Goal: Task Accomplishment & Management: Use online tool/utility

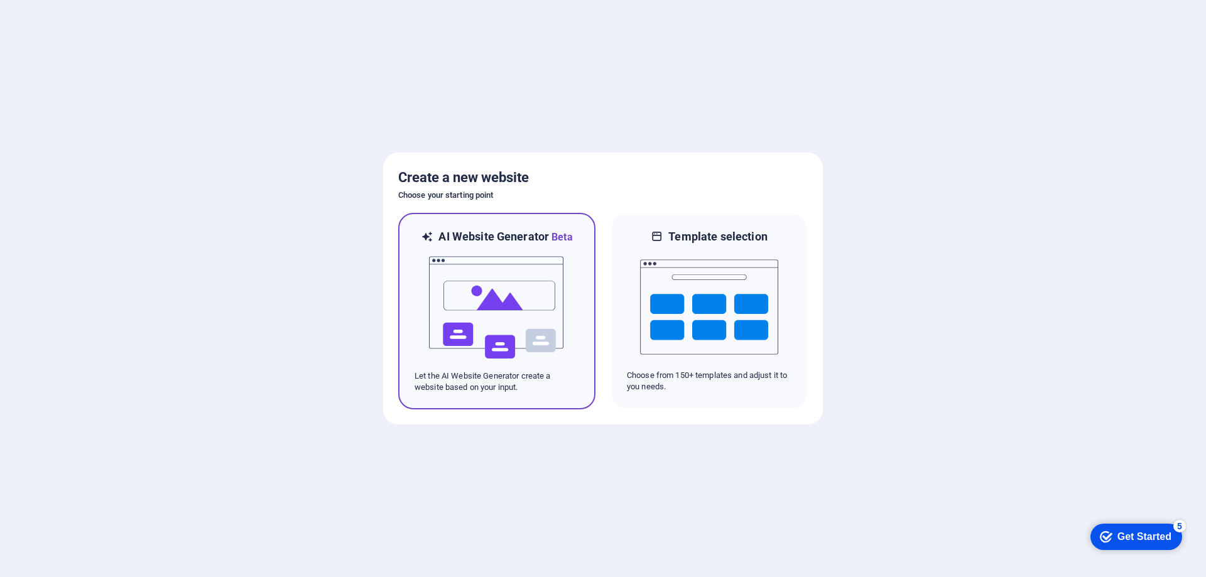
click at [507, 330] on img at bounding box center [497, 308] width 138 height 126
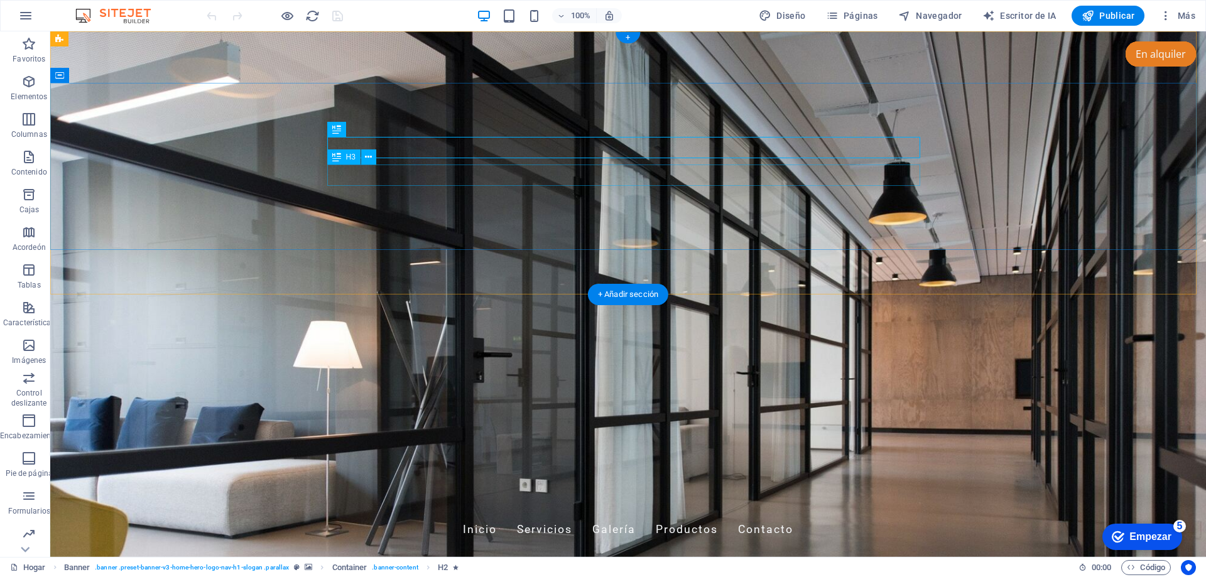
click at [409, 502] on div "[DOMAIN_NAME]" at bounding box center [628, 508] width 593 height 13
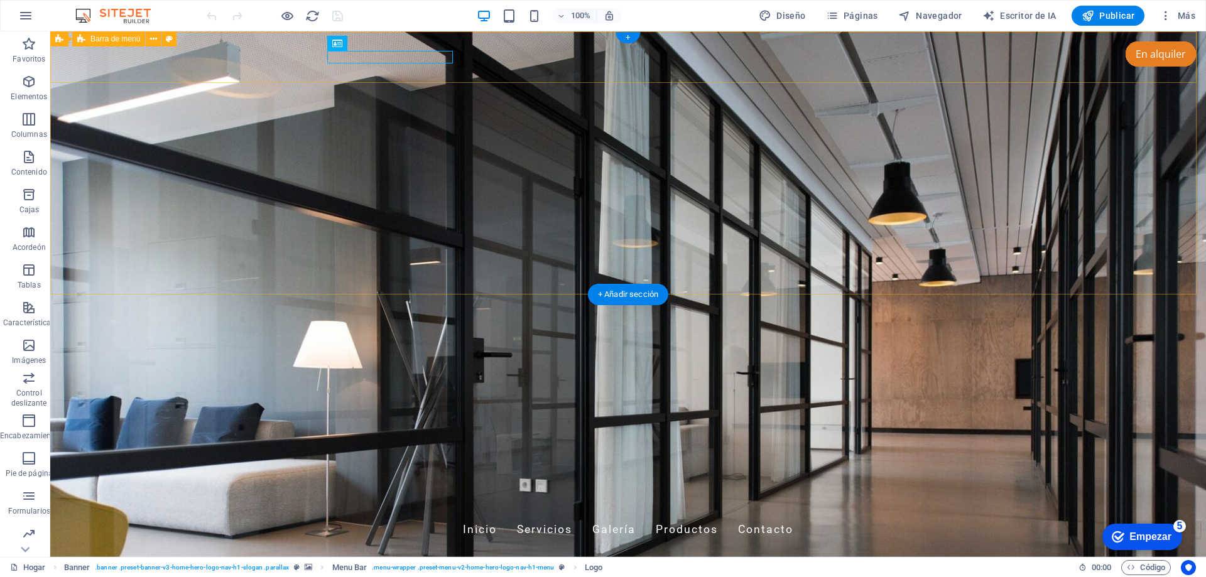
click at [217, 492] on div "tienda.jambelectronics.com Inicio Servicios Galería Productos Contacto" at bounding box center [628, 523] width 1156 height 63
click at [218, 492] on div "tienda.jambelectronics.com Inicio Servicios Galería Productos Contacto" at bounding box center [628, 523] width 1156 height 63
click at [206, 492] on div "tienda.jambelectronics.com Inicio Servicios Galería Productos Contacto" at bounding box center [628, 523] width 1156 height 63
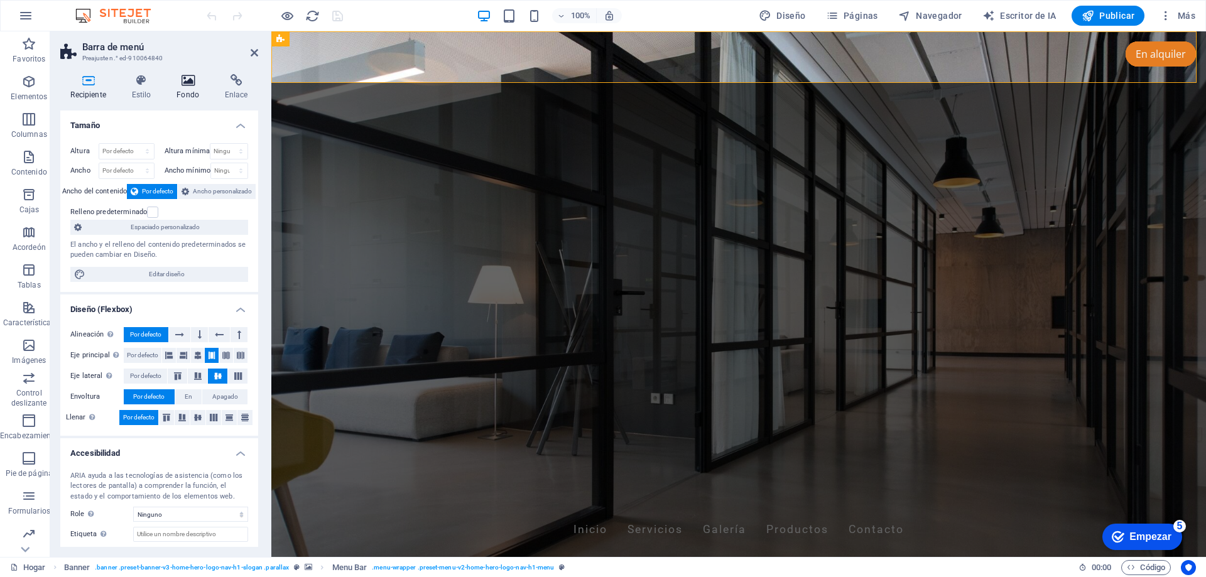
click at [185, 86] on icon at bounding box center [187, 80] width 43 height 13
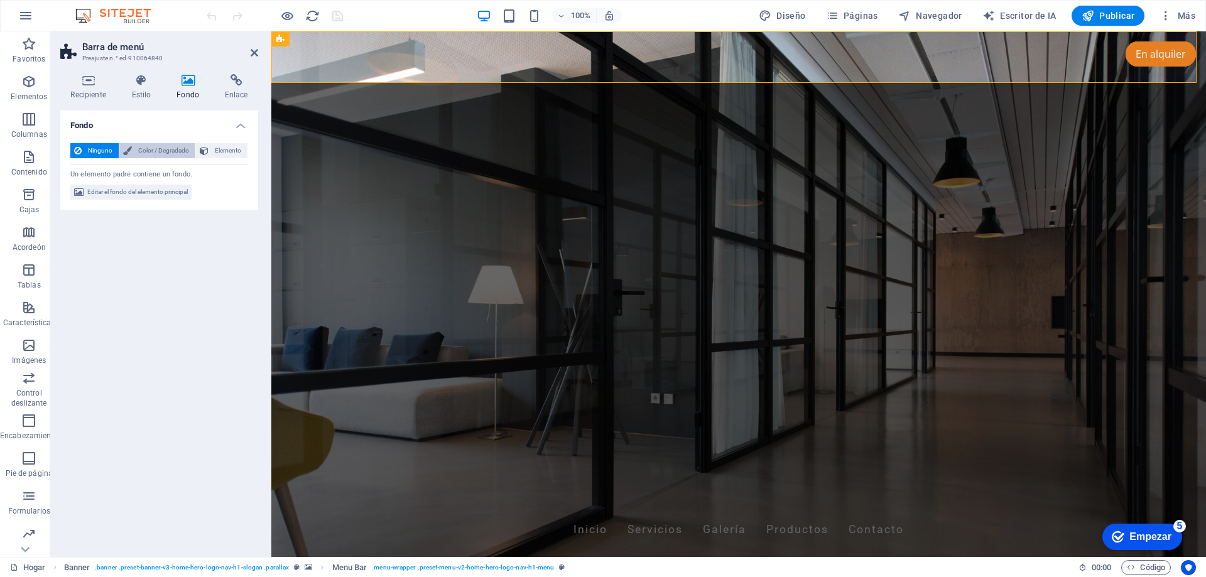
click at [150, 149] on font "Color / Degradado" at bounding box center [163, 150] width 51 height 7
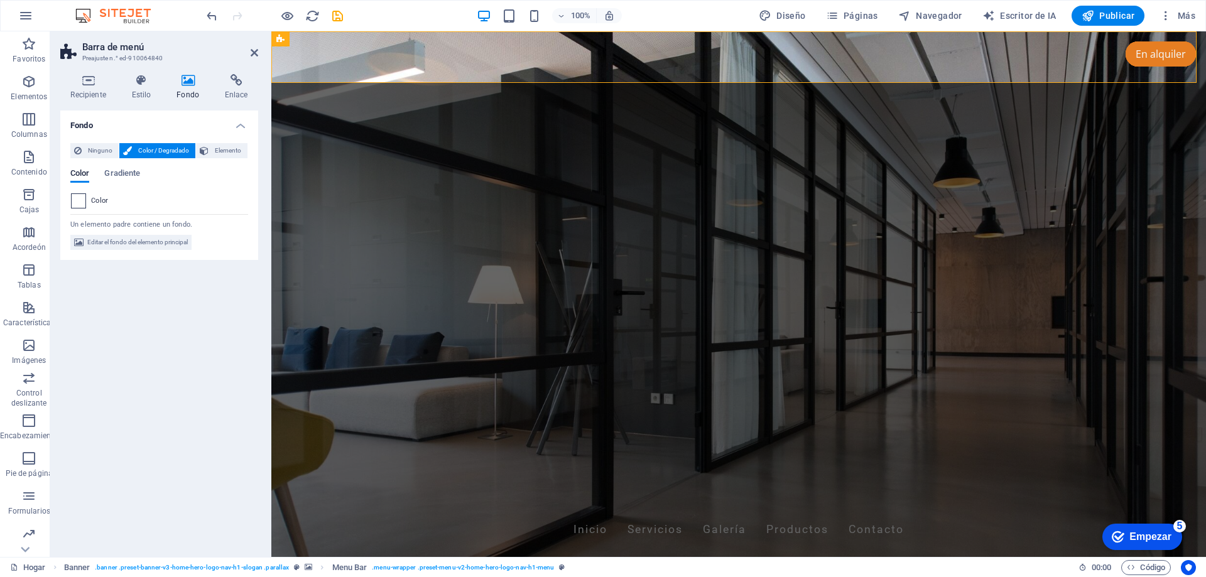
click at [71, 200] on div at bounding box center [78, 200] width 15 height 15
type input "#ffffff"
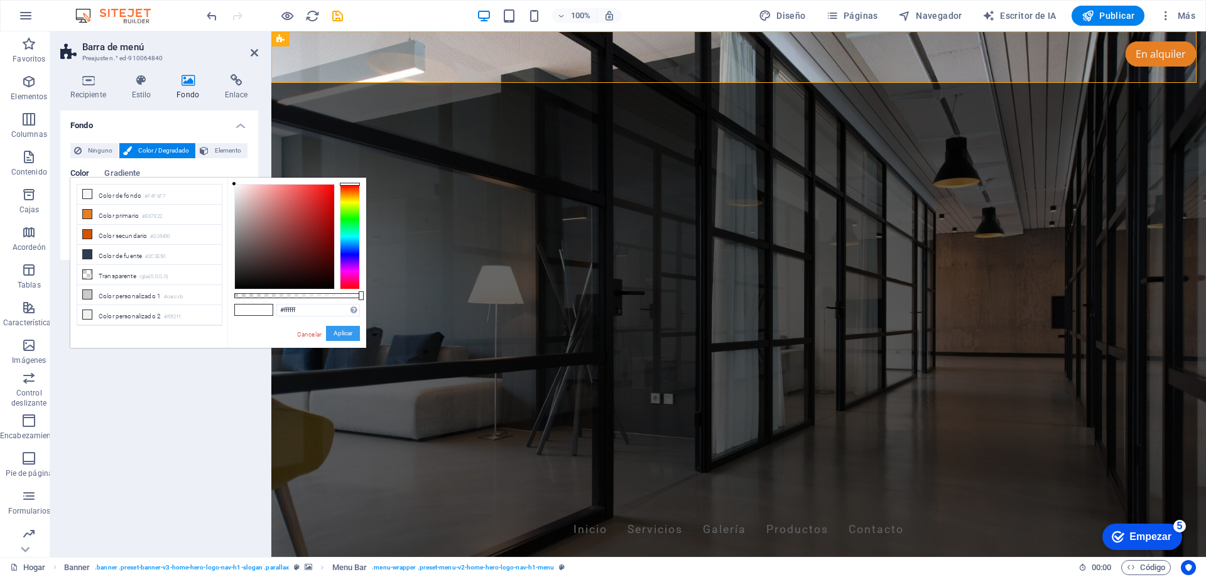
click at [339, 334] on font "Aplicar" at bounding box center [342, 333] width 19 height 7
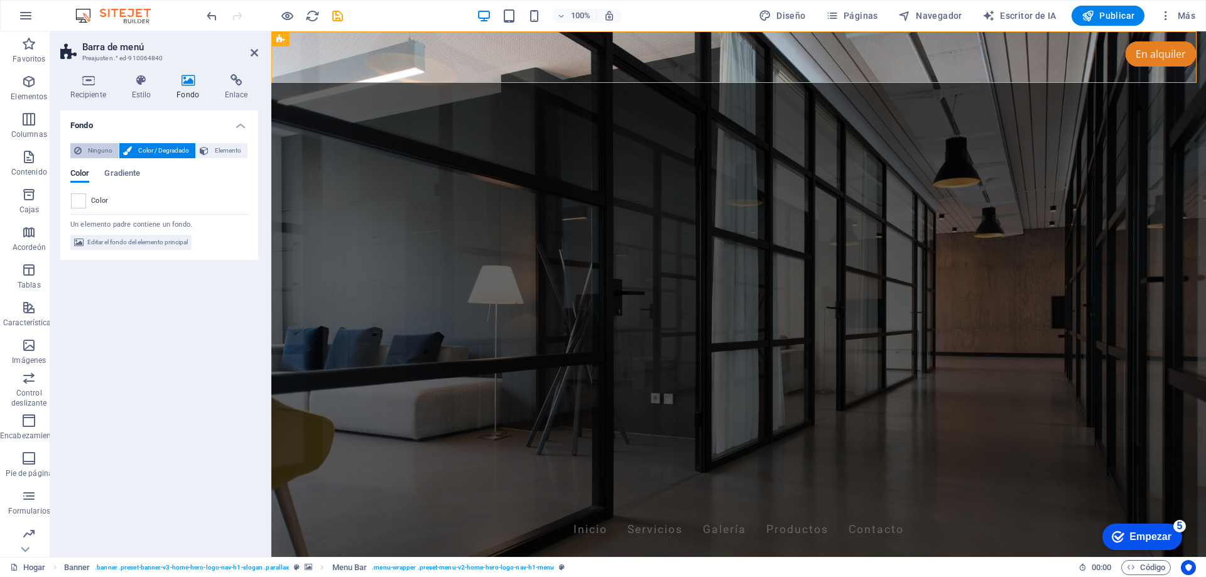
click at [103, 150] on font "Ninguno" at bounding box center [100, 150] width 24 height 7
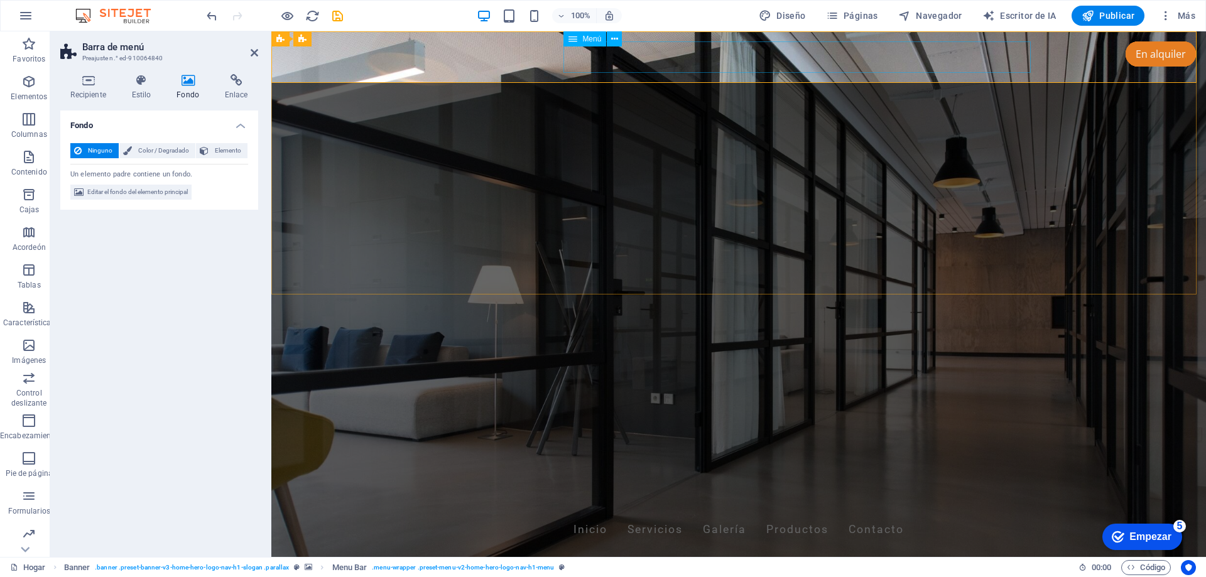
click at [683, 514] on nav "Inicio Servicios Galería Productos Contacto" at bounding box center [738, 529] width 593 height 31
click at [654, 514] on nav "Inicio Servicios Galería Productos Contacto" at bounding box center [738, 529] width 593 height 31
select select
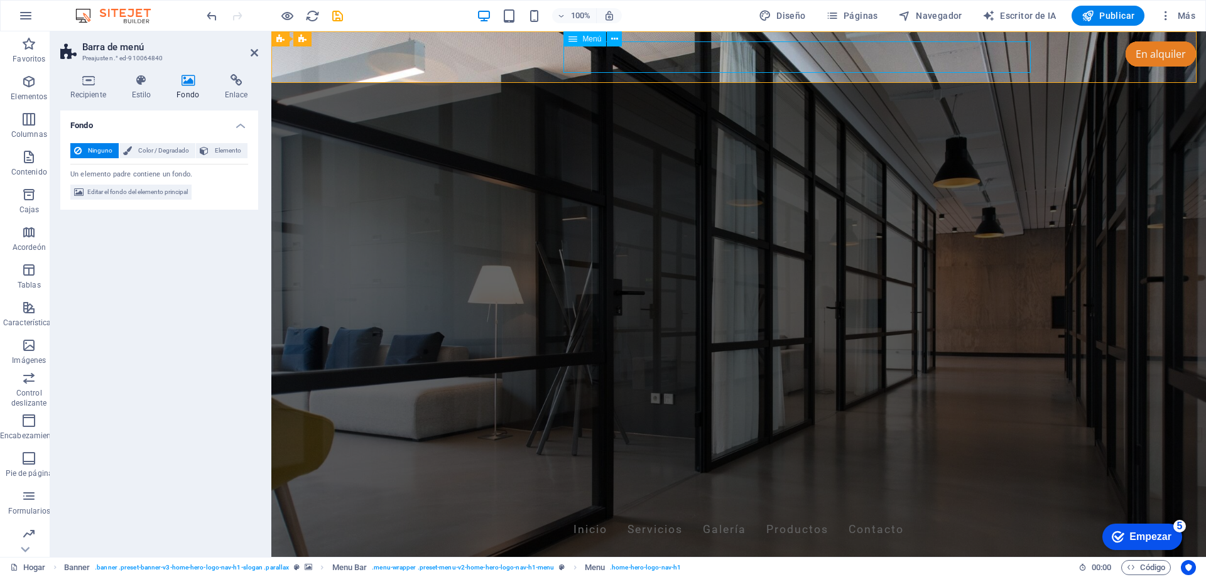
select select
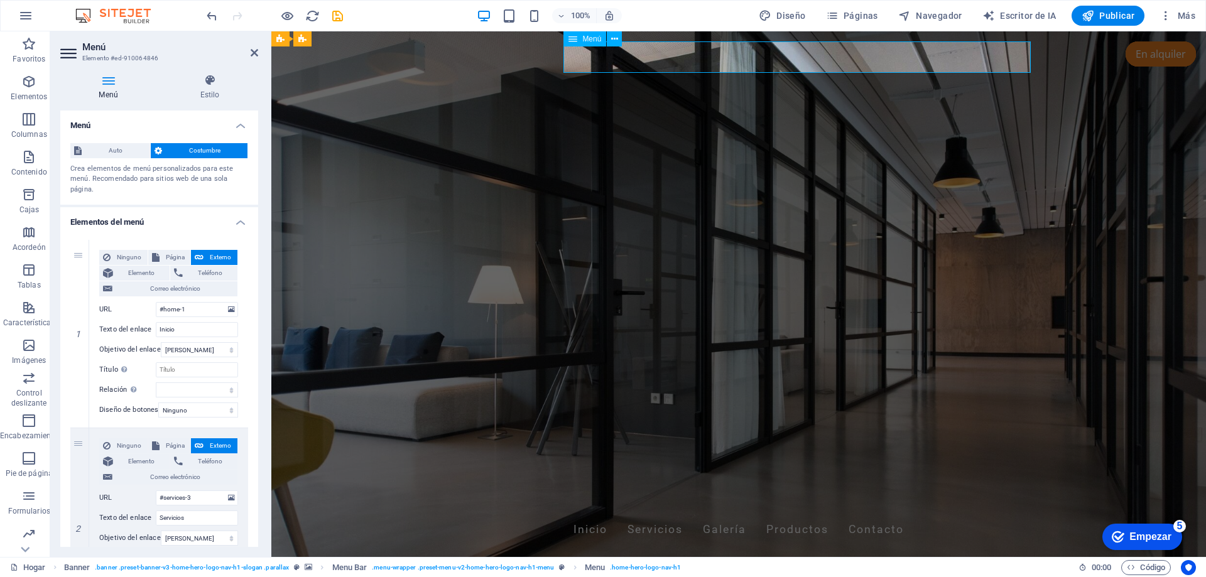
click at [654, 514] on nav "Inicio Servicios Galería Productos Contacto" at bounding box center [738, 529] width 593 height 31
click at [207, 327] on input "Inicio" at bounding box center [197, 329] width 82 height 15
click at [198, 407] on select "Ninguno Por defecto Primario Secundario" at bounding box center [198, 410] width 80 height 15
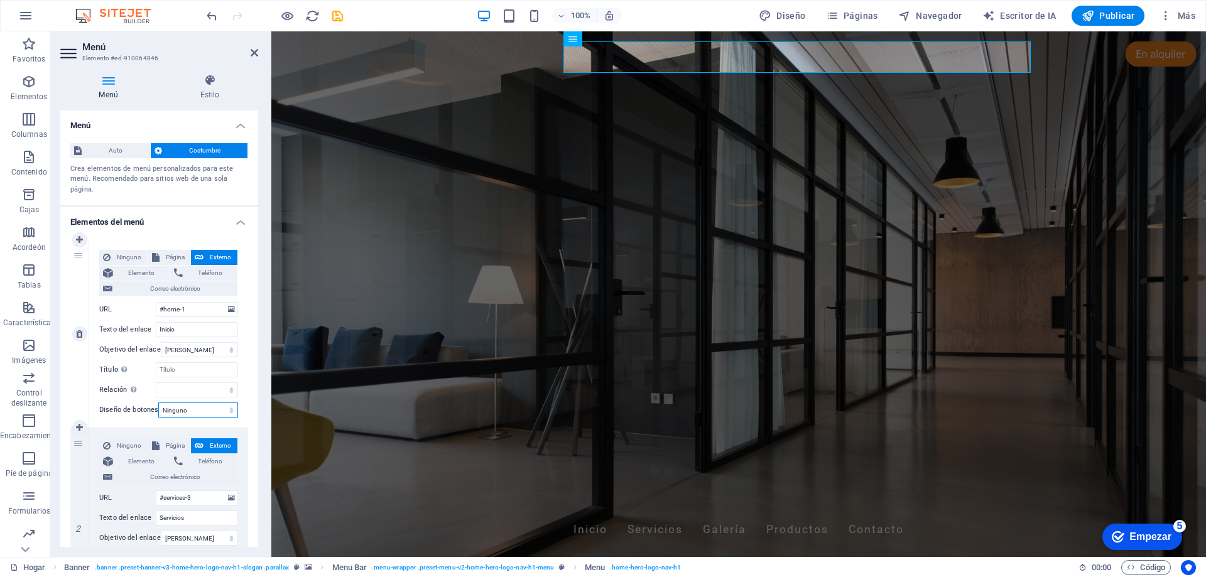
click at [198, 408] on select "Ninguno Por defecto Primario Secundario" at bounding box center [198, 410] width 80 height 15
click at [228, 308] on icon at bounding box center [231, 310] width 7 height 14
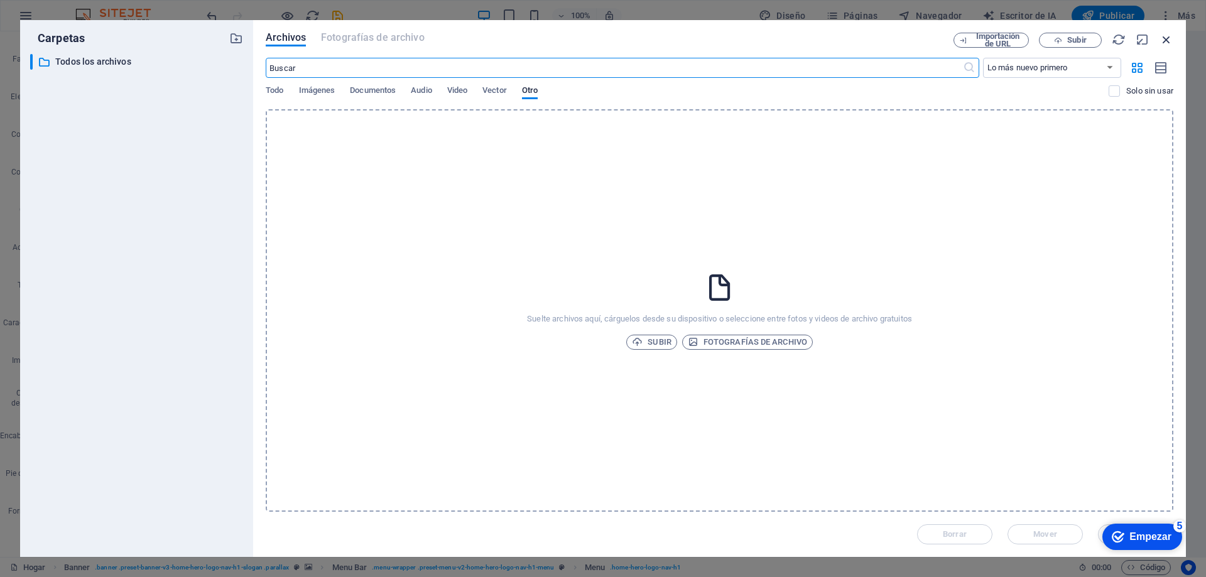
click at [1166, 35] on icon "button" at bounding box center [1166, 40] width 14 height 14
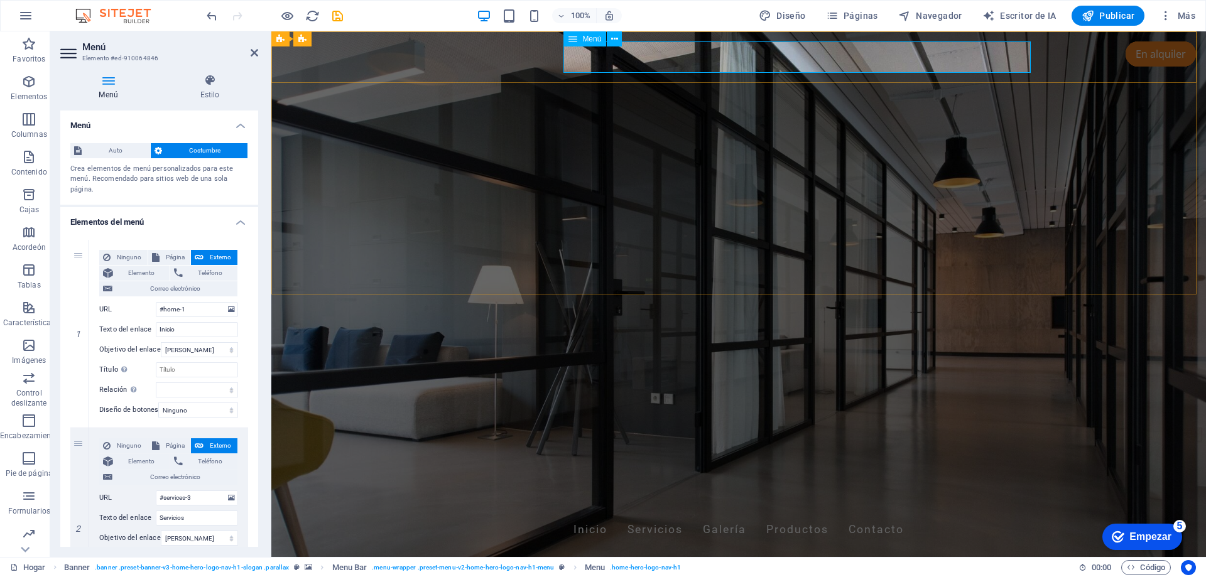
click at [653, 514] on nav "Inicio Servicios Galería Productos Contacto" at bounding box center [738, 529] width 593 height 31
click at [614, 41] on icon at bounding box center [614, 39] width 7 height 13
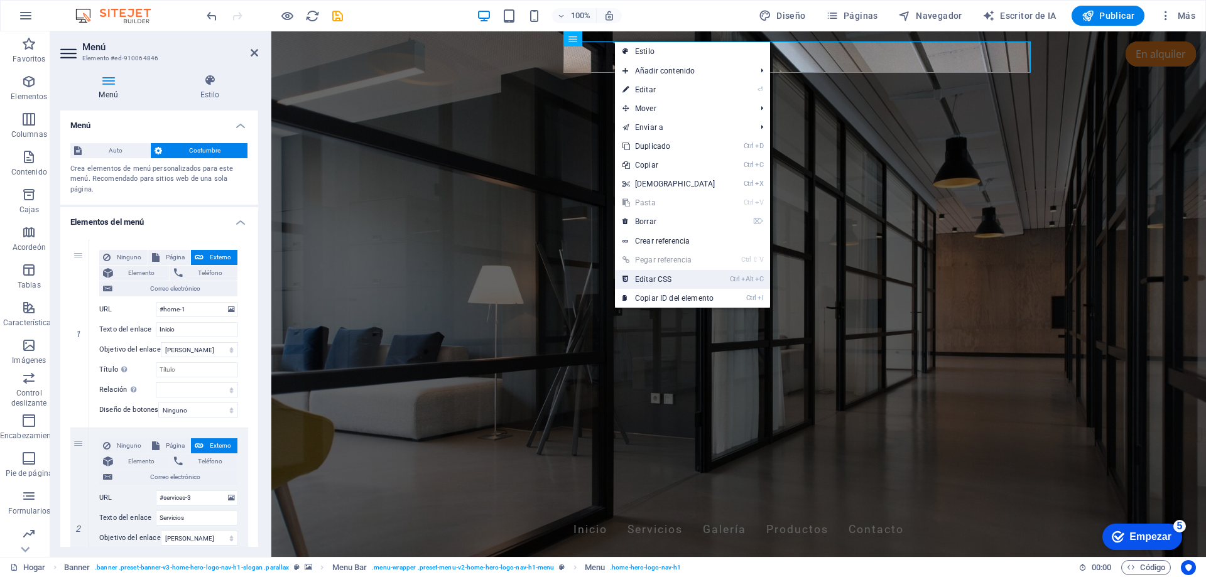
click at [714, 283] on link "Ctrl Alt C Editar CSS" at bounding box center [669, 279] width 108 height 19
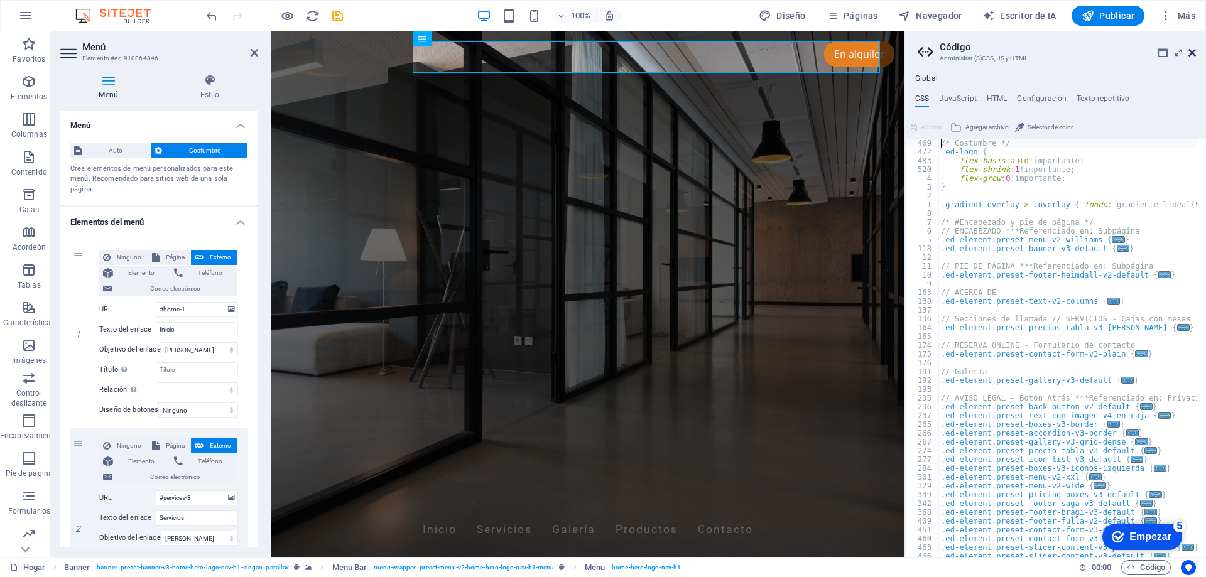
click at [1191, 52] on icon at bounding box center [1192, 53] width 8 height 10
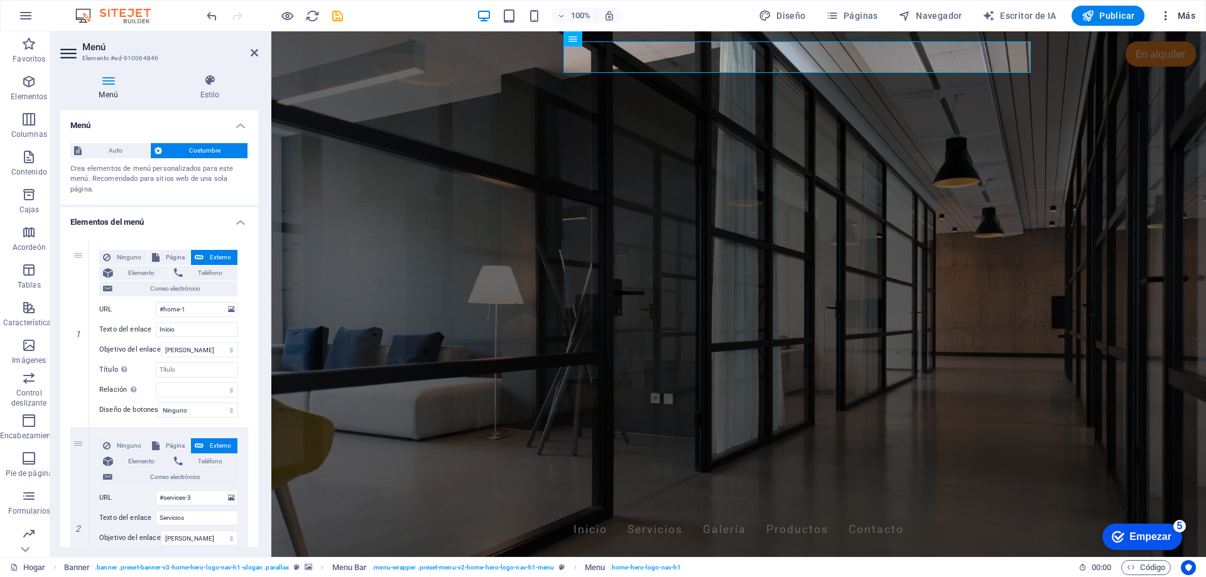
click at [1184, 11] on font "Más" at bounding box center [1187, 16] width 18 height 10
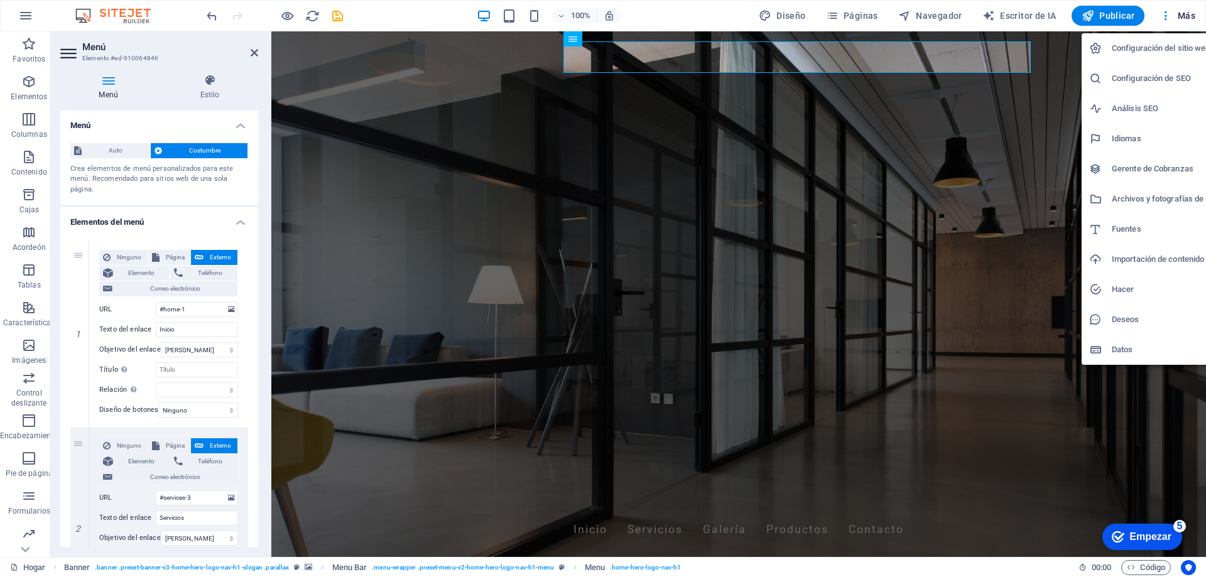
click at [1115, 228] on font "Fuentes" at bounding box center [1127, 228] width 30 height 9
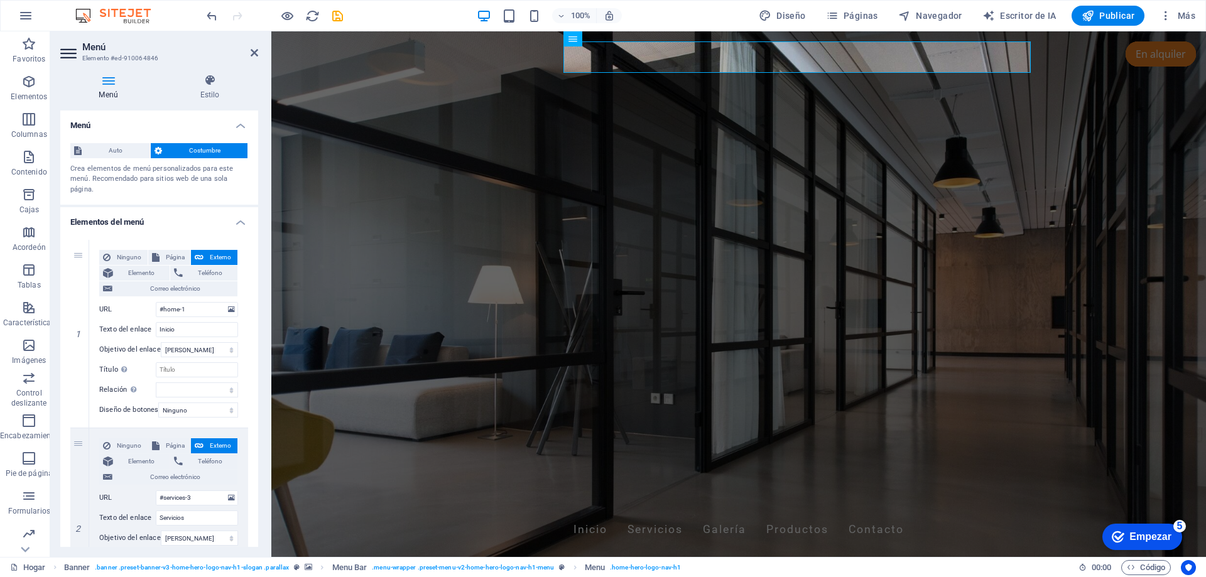
select select "popularity"
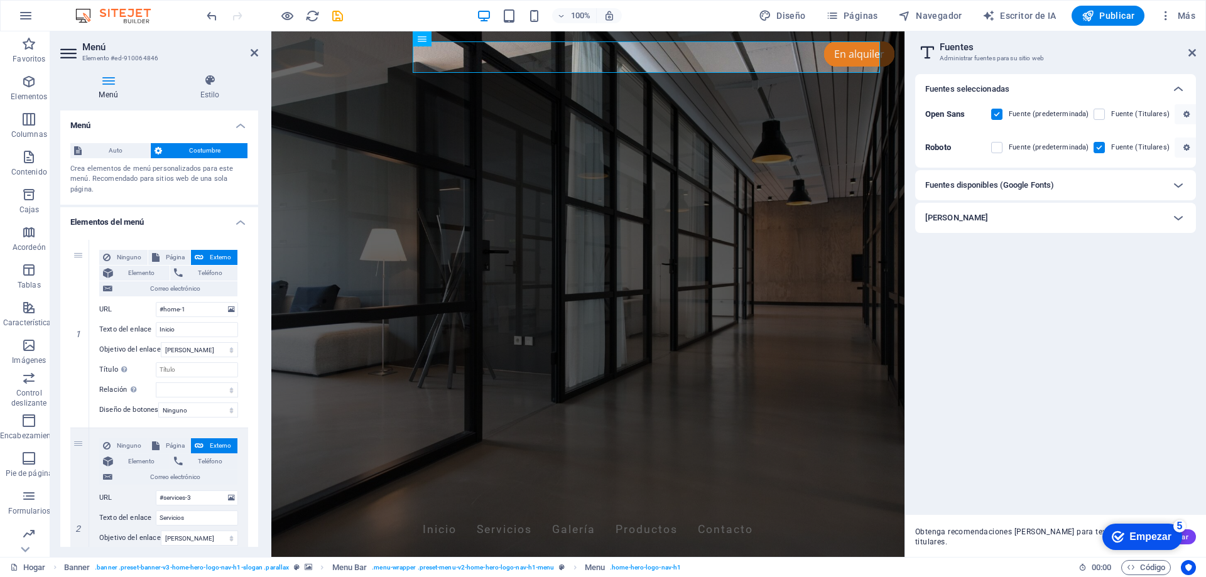
click at [982, 185] on font "Fuentes disponibles (Google Fonts)" at bounding box center [989, 184] width 129 height 9
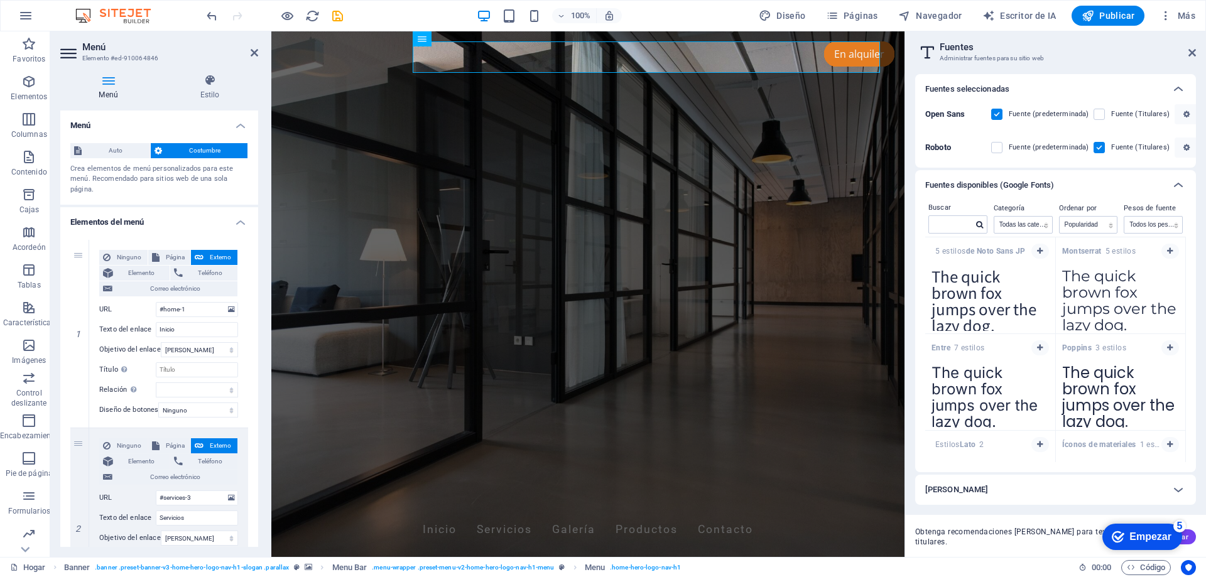
click at [982, 185] on font "Fuentes disponibles (Google Fonts)" at bounding box center [989, 184] width 129 height 9
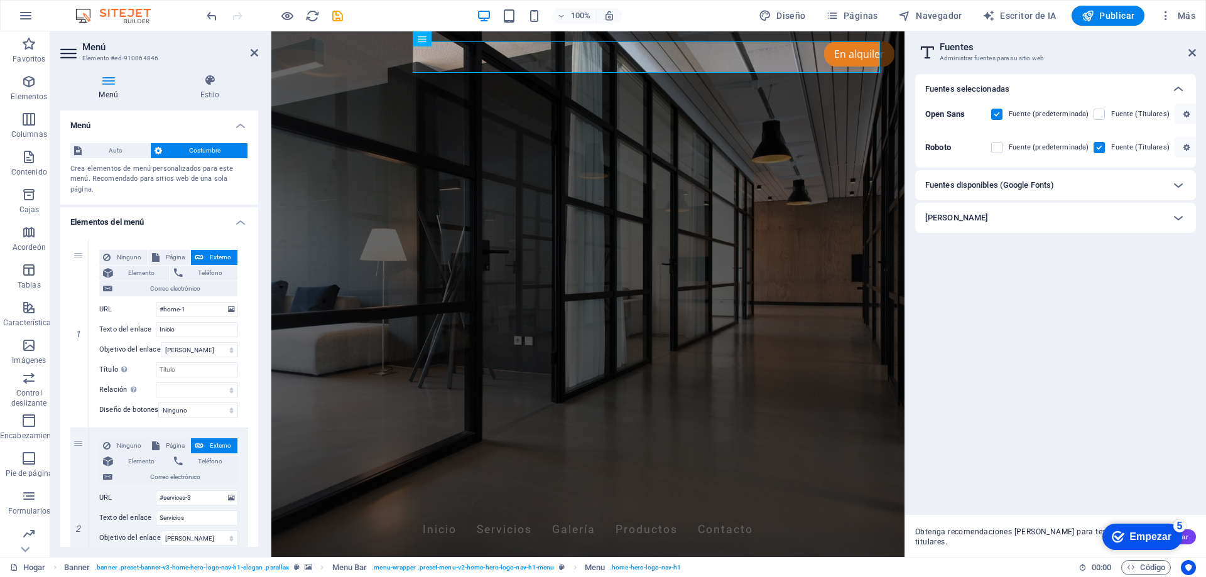
click at [1031, 217] on div "Subir fuentes" at bounding box center [1044, 217] width 238 height 15
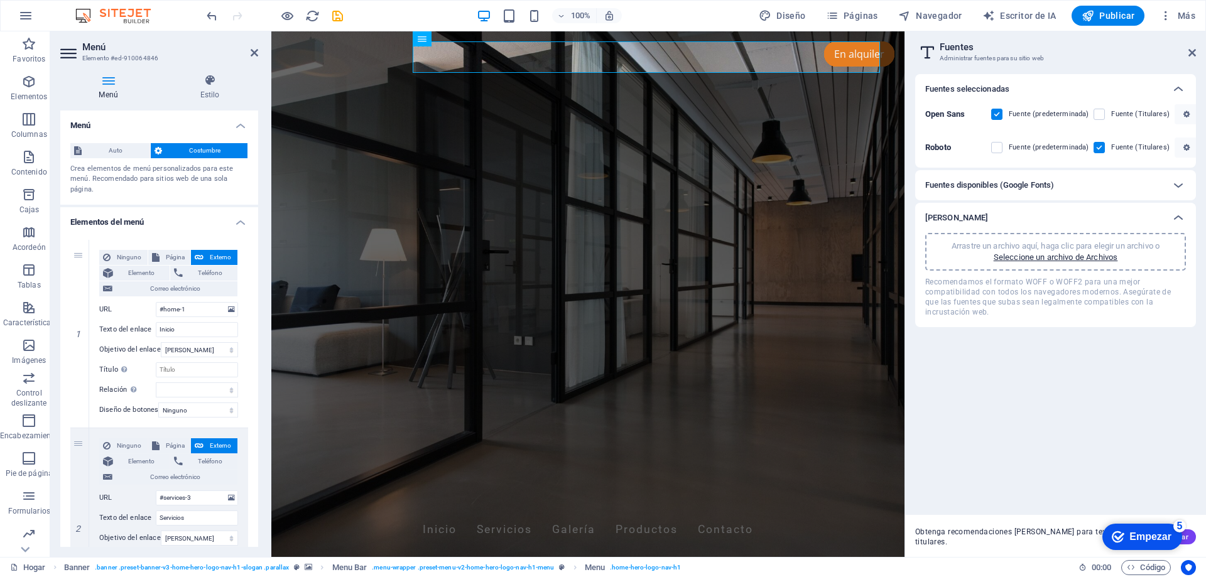
click at [1031, 217] on div "Subir fuentes" at bounding box center [1044, 217] width 238 height 15
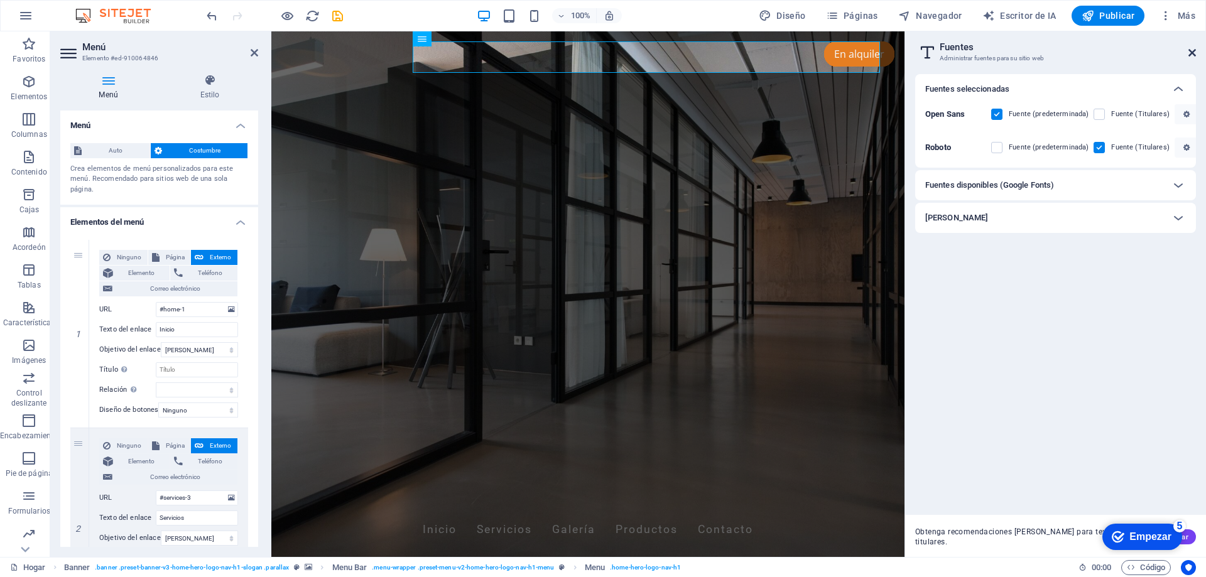
click at [1192, 51] on icon at bounding box center [1192, 53] width 8 height 10
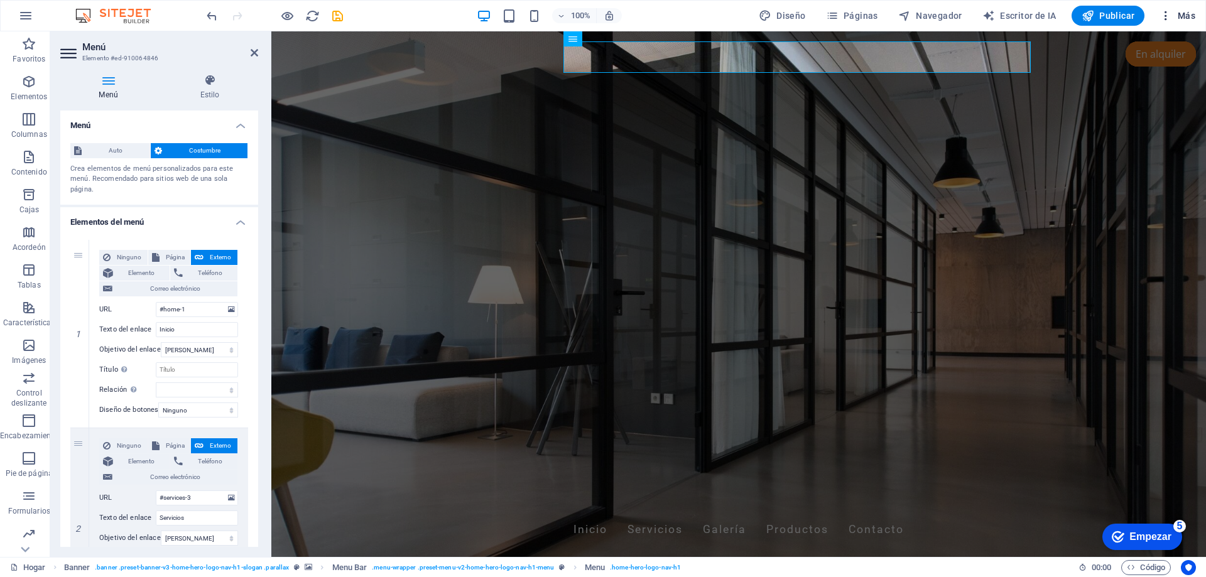
click at [1174, 16] on span "Más" at bounding box center [1177, 15] width 36 height 13
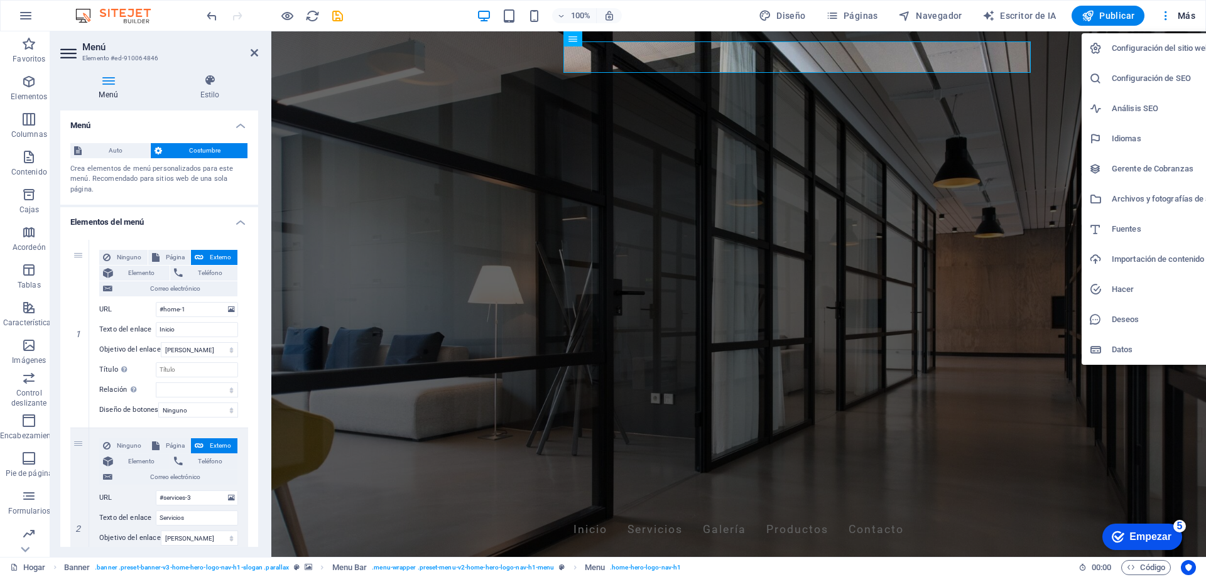
click at [1128, 258] on font "Importación de contenido" at bounding box center [1158, 258] width 92 height 9
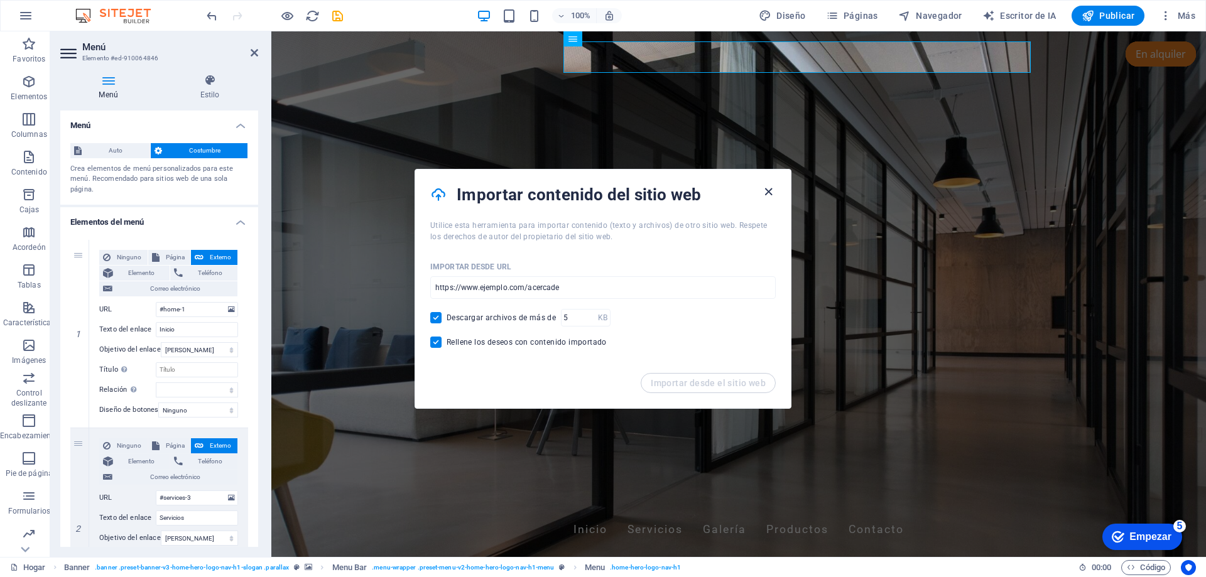
click at [771, 197] on icon "button" at bounding box center [768, 192] width 14 height 14
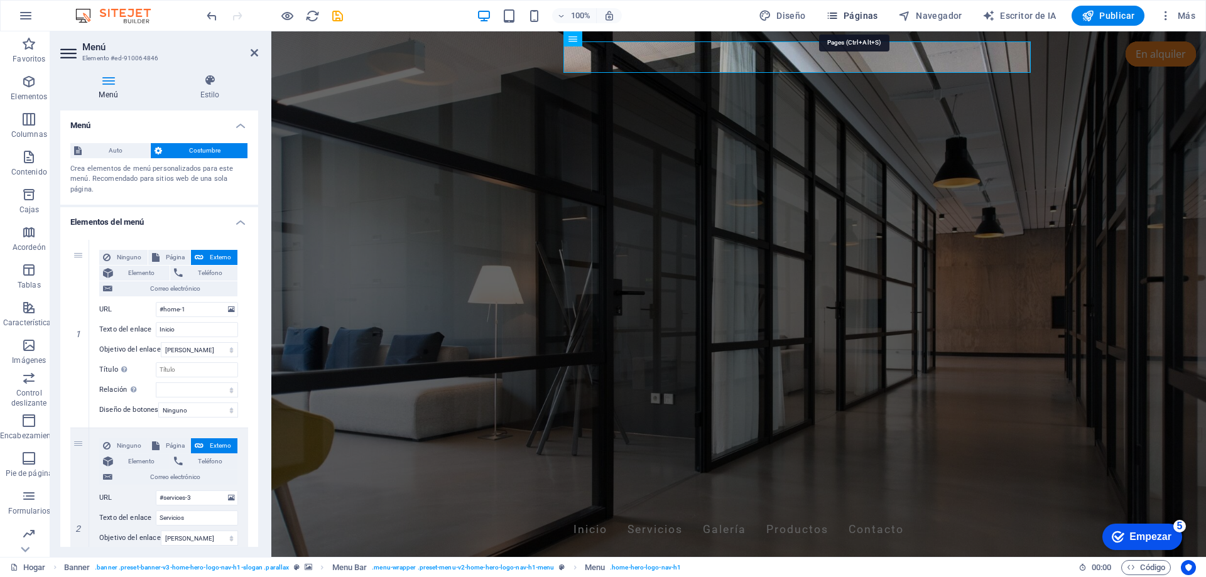
click at [851, 14] on font "Páginas" at bounding box center [860, 16] width 35 height 10
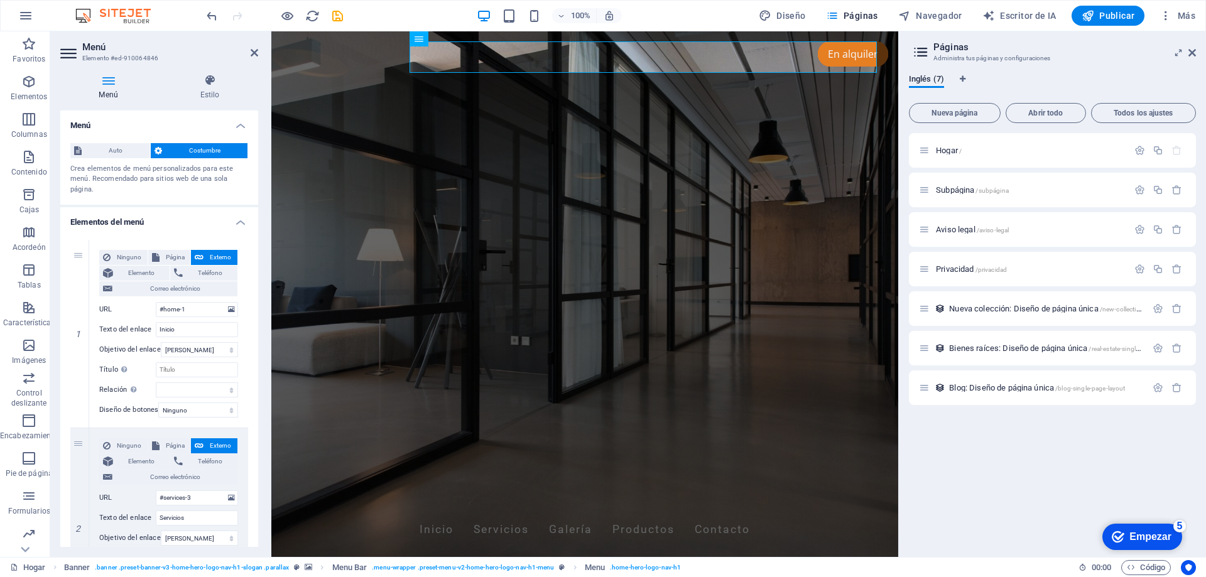
click at [1196, 51] on aside "Páginas Administra tus páginas y configuraciones Inglés (7) Nueva página Abrir …" at bounding box center [1052, 294] width 308 height 526
click at [1191, 51] on icon at bounding box center [1192, 53] width 8 height 10
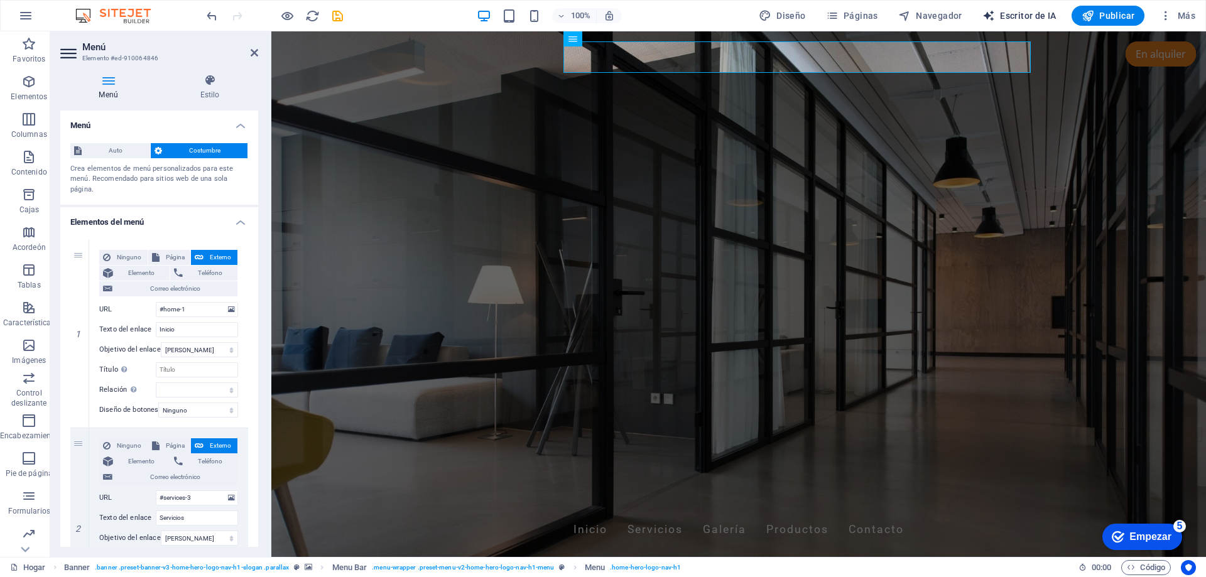
click at [1036, 14] on font "Escritor de IA" at bounding box center [1028, 16] width 57 height 10
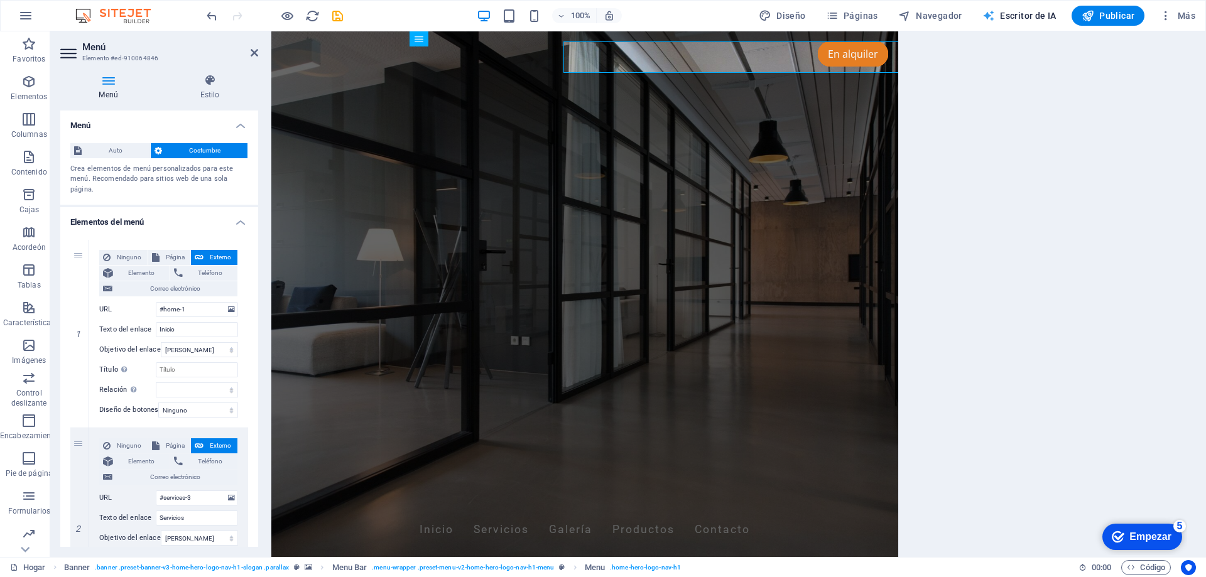
select select "English"
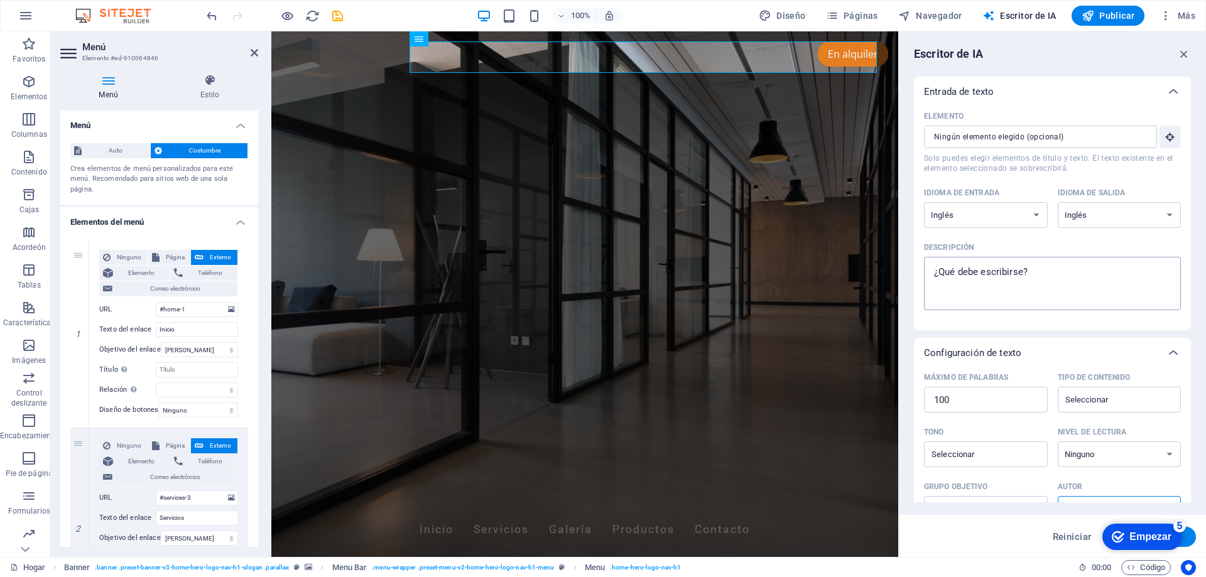
type textarea "x"
click at [1046, 281] on textarea "Descripción x ​" at bounding box center [1052, 283] width 244 height 41
click at [1179, 49] on icon "button" at bounding box center [1184, 54] width 14 height 14
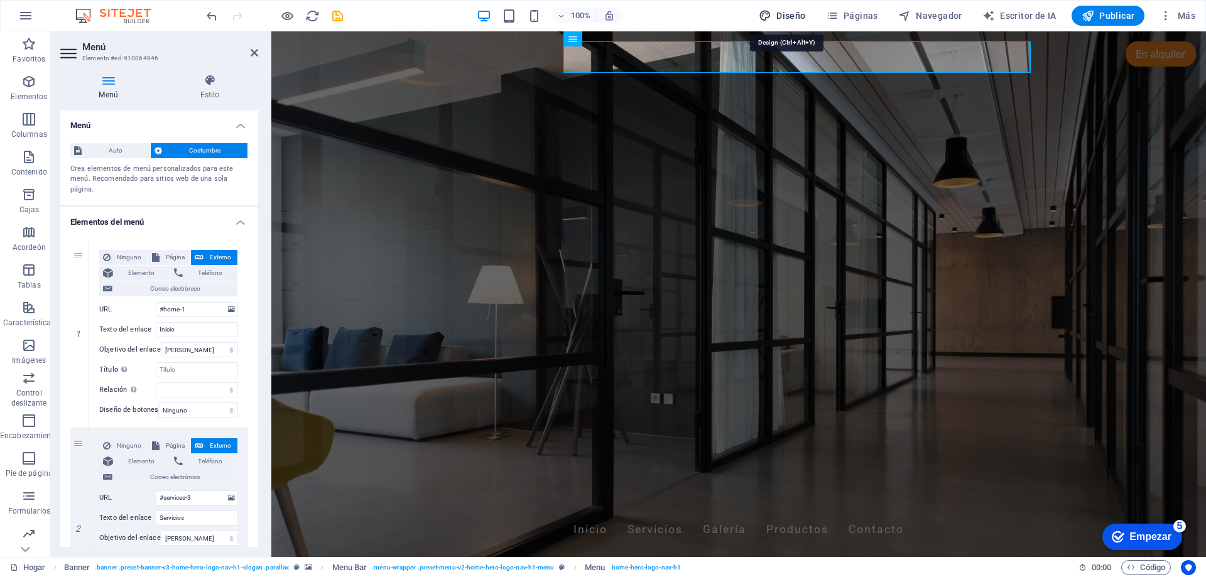
click at [791, 11] on font "Diseño" at bounding box center [790, 16] width 29 height 10
select select "px"
select select "200"
select select "px"
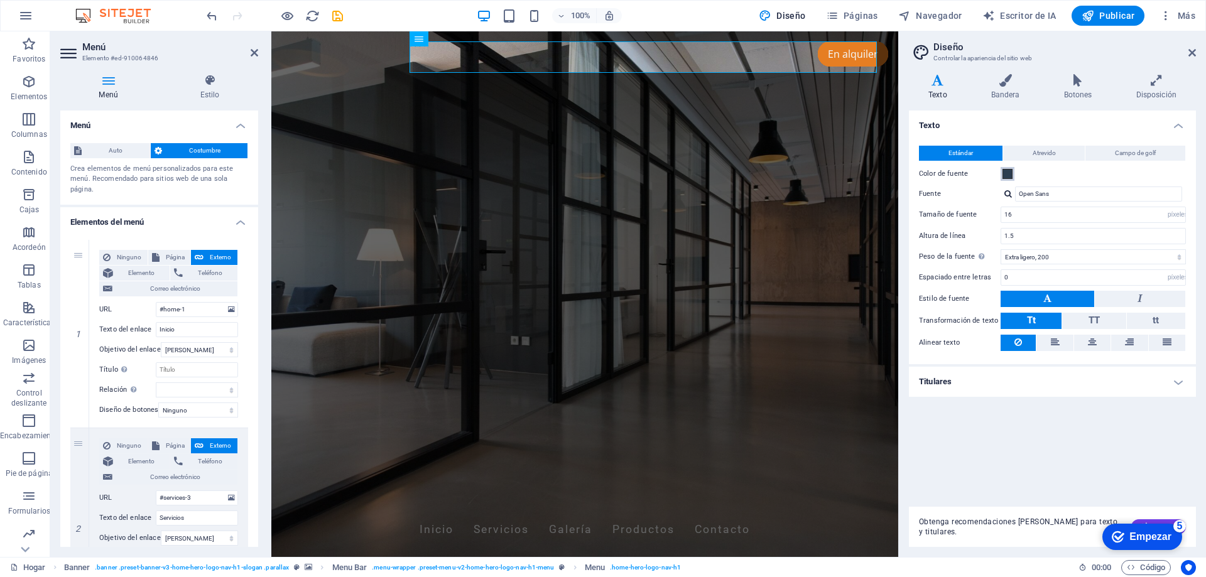
click at [1006, 177] on span at bounding box center [1007, 174] width 10 height 10
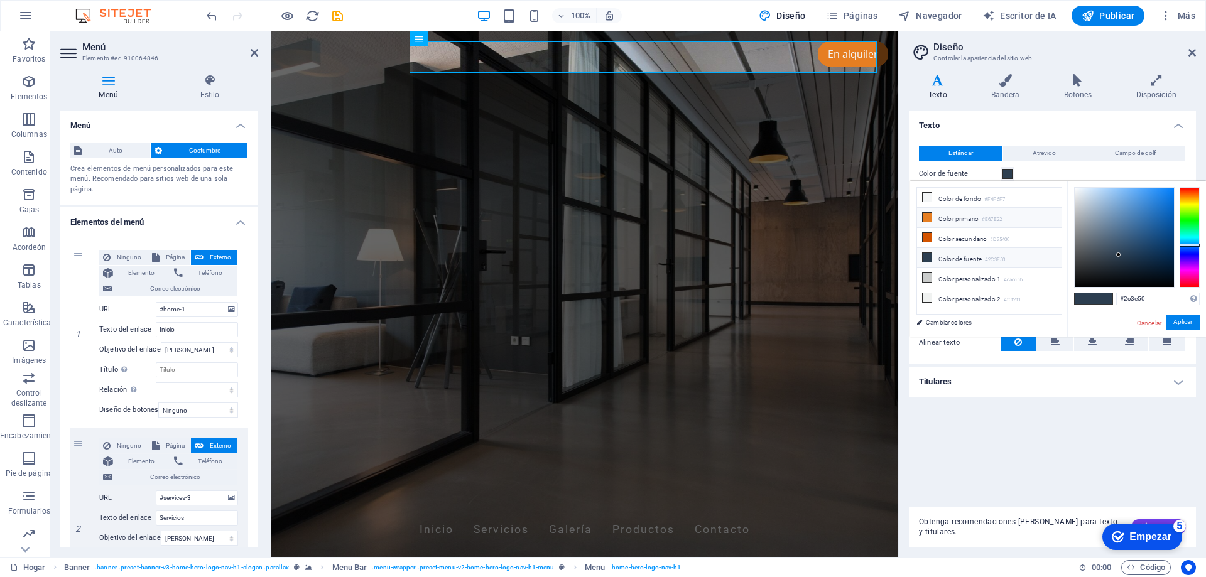
click at [924, 217] on icon at bounding box center [927, 217] width 9 height 9
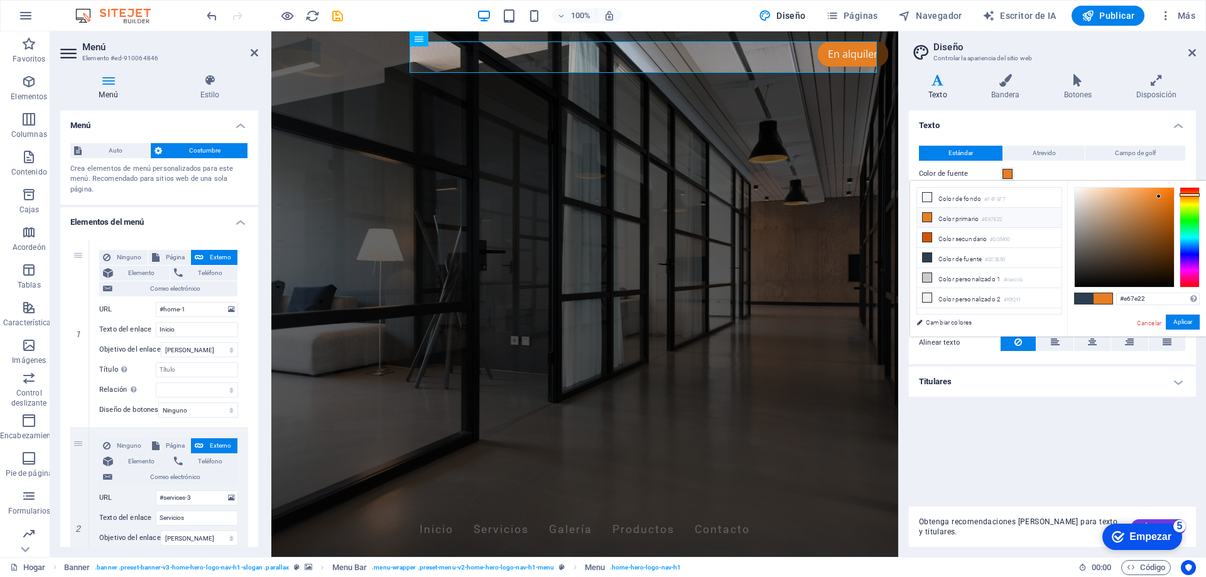
click at [1162, 520] on div "checkmark Empezar 5 Primeros pasos en el editor Permítanos guiarle a través de …" at bounding box center [1133, 537] width 107 height 38
click at [1163, 521] on div "checkmark Empezar 5 Primeros pasos en el editor Permítanos guiarle a través de …" at bounding box center [1133, 537] width 107 height 38
click at [1161, 524] on div "checkmark Empezar 5" at bounding box center [1142, 537] width 80 height 26
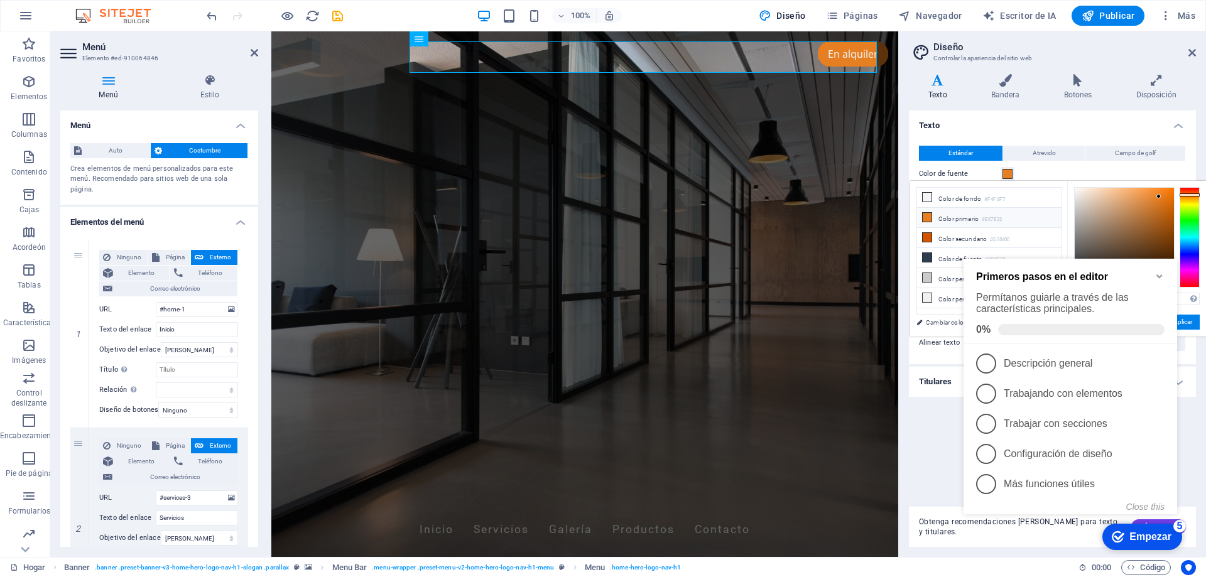
drag, startPoint x: 948, startPoint y: 525, endPoint x: 25, endPoint y: 283, distance: 954.4
click at [948, 525] on font "Obtenga recomendaciones de fuentes para texto y titulares." at bounding box center [1018, 527] width 198 height 19
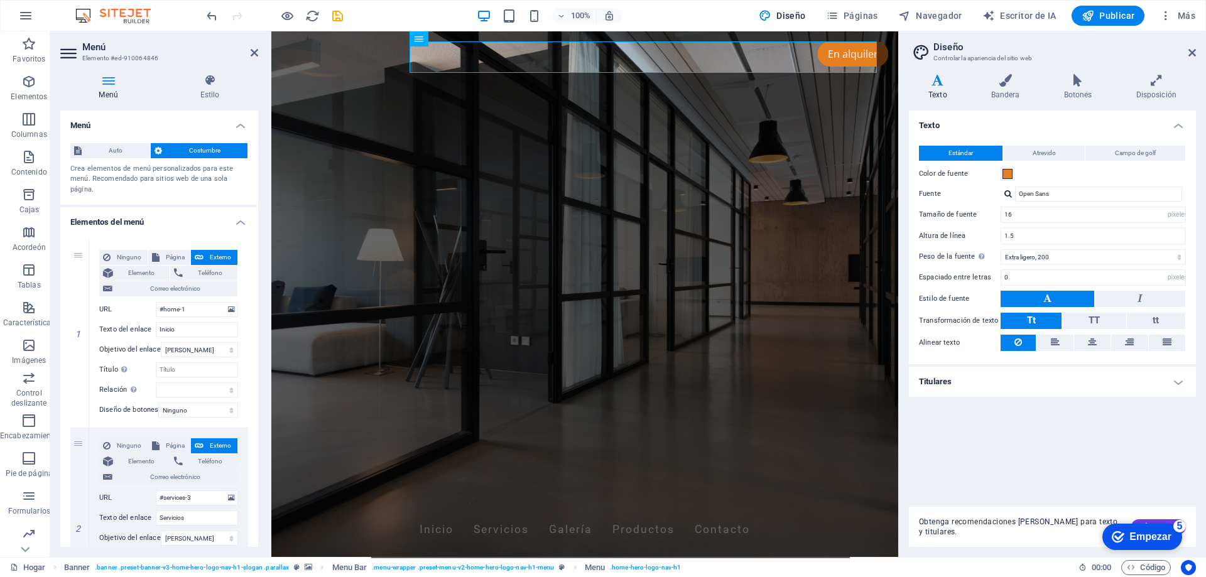
drag, startPoint x: 1063, startPoint y: 44, endPoint x: 921, endPoint y: 43, distance: 141.9
click at [921, 43] on header "Diseño Controlar la apariencia del sitio web" at bounding box center [1053, 47] width 285 height 33
click at [1009, 174] on span at bounding box center [1007, 174] width 10 height 10
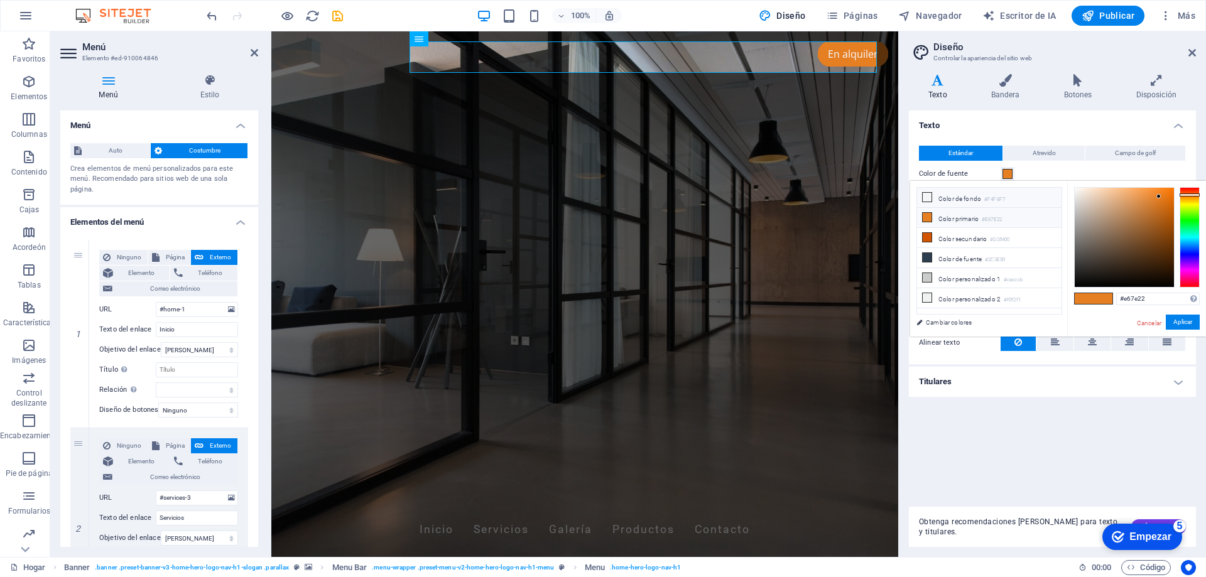
click at [936, 198] on li "Color de fondo #F4F6F7" at bounding box center [989, 198] width 144 height 20
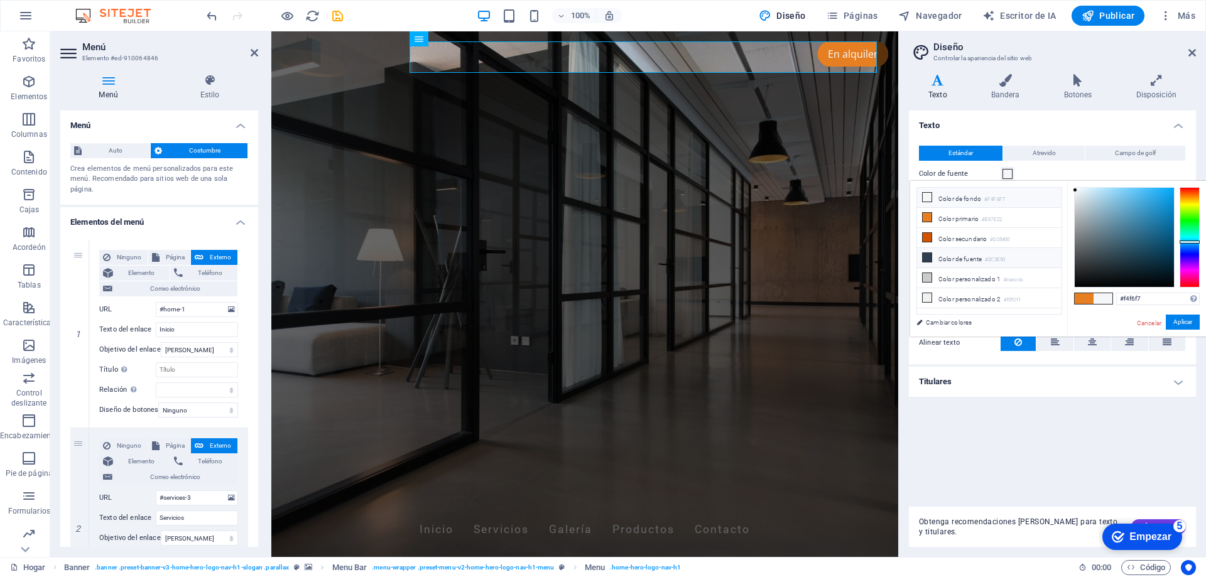
click at [948, 257] on font "Color de fuente" at bounding box center [959, 259] width 43 height 7
type input "#2c3e50"
click at [1183, 324] on font "Aplicar" at bounding box center [1182, 321] width 19 height 7
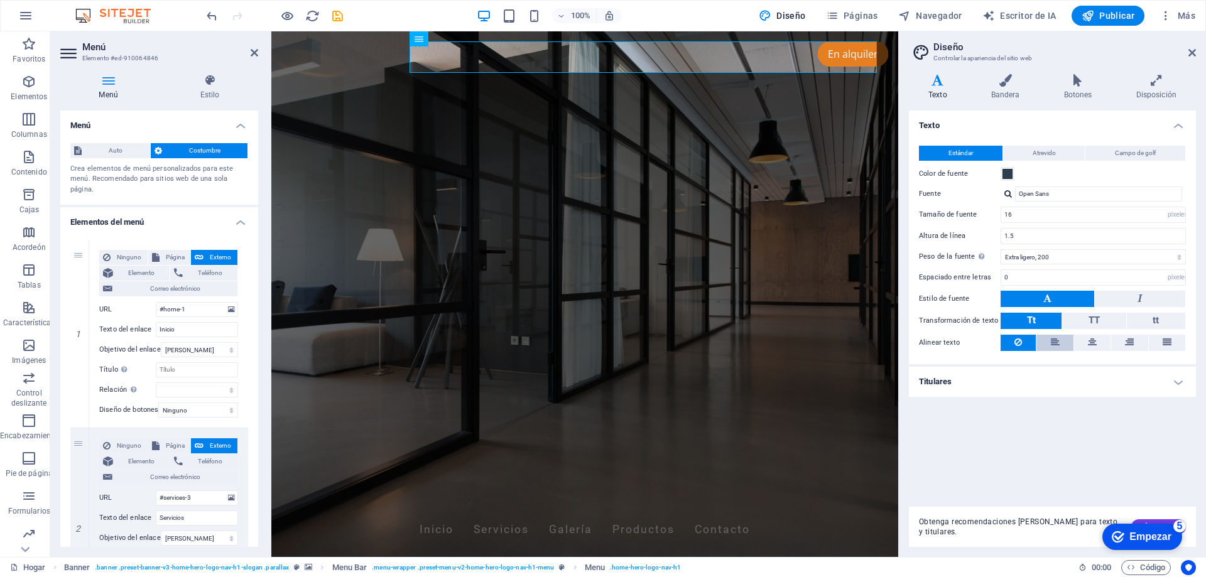
click at [1060, 341] on button at bounding box center [1054, 343] width 36 height 16
click at [1093, 345] on icon at bounding box center [1092, 342] width 9 height 15
click at [1016, 345] on icon at bounding box center [1018, 342] width 8 height 15
drag, startPoint x: 1081, startPoint y: 44, endPoint x: 1027, endPoint y: 46, distance: 54.1
click at [1027, 46] on h2 "Diseño" at bounding box center [1064, 46] width 263 height 11
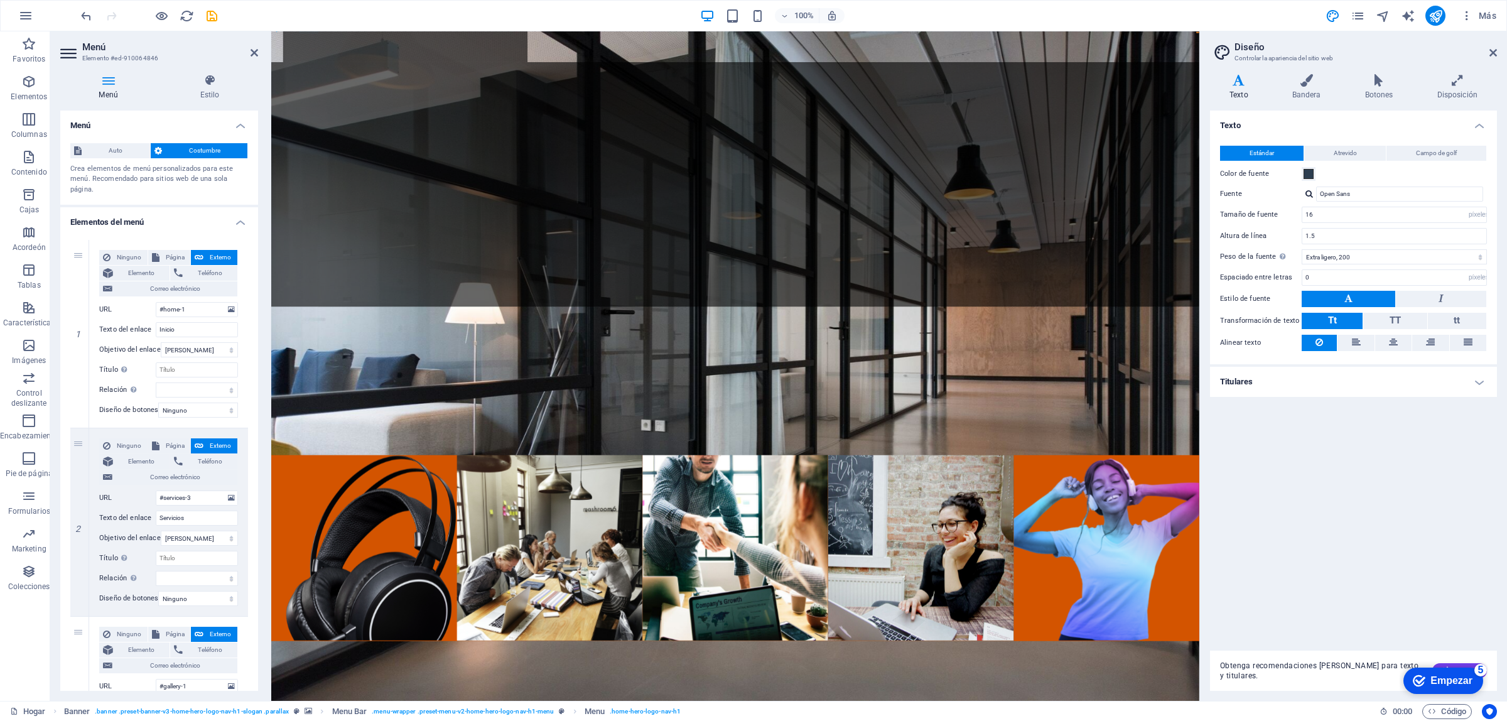
click at [1205, 577] on div "checkmark Empezar 5" at bounding box center [1444, 681] width 80 height 26
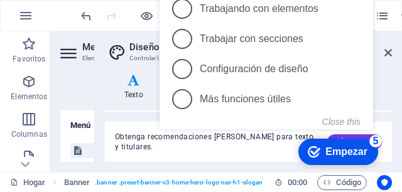
click at [343, 134] on div "checkmark Empezar 5 Primeros pasos en el editor Permítanos guiarle a través de …" at bounding box center [268, 13] width 229 height 313
click at [345, 133] on div "checkmark Empezar 5 Primeros pasos en el editor Permítanos guiarle a través de …" at bounding box center [268, 13] width 229 height 313
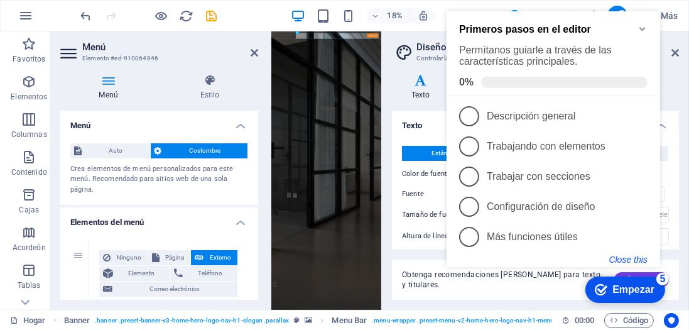
click at [627, 258] on button "Close this" at bounding box center [628, 259] width 38 height 10
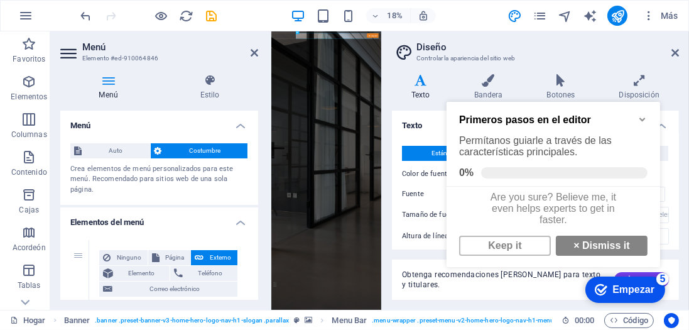
click at [631, 274] on div "checkmark Empezar 5 Primeros pasos en el editor Permítanos guiarle a través de …" at bounding box center [555, 196] width 229 height 221
click at [641, 117] on icon "Minimize checklist" at bounding box center [642, 119] width 6 height 4
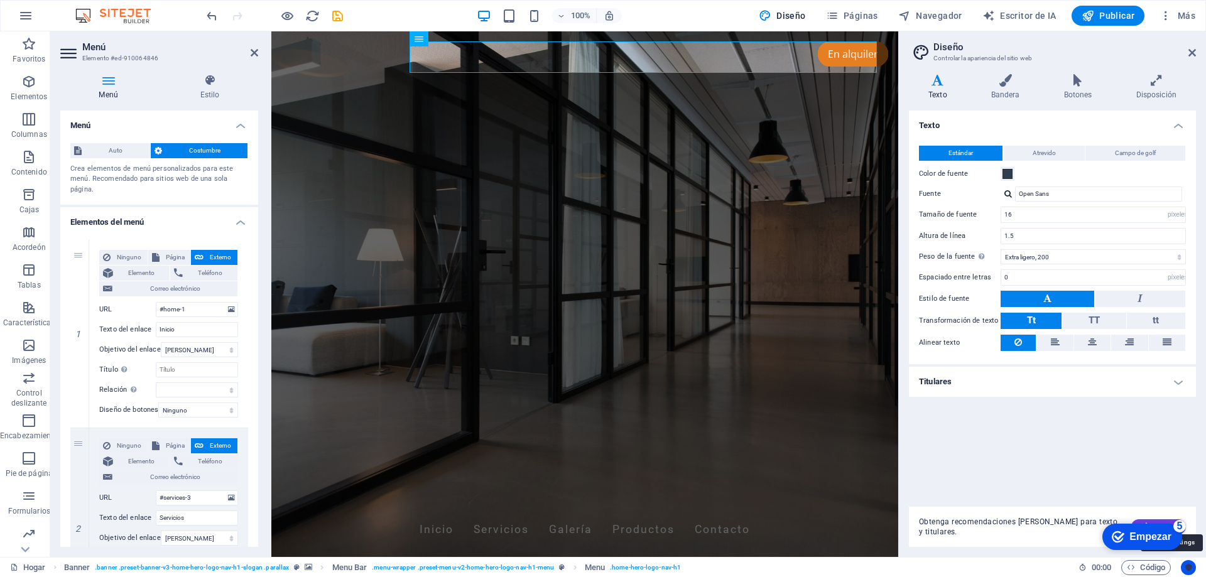
click at [1191, 568] on icon "Centrados en el usuario" at bounding box center [1188, 567] width 9 height 9
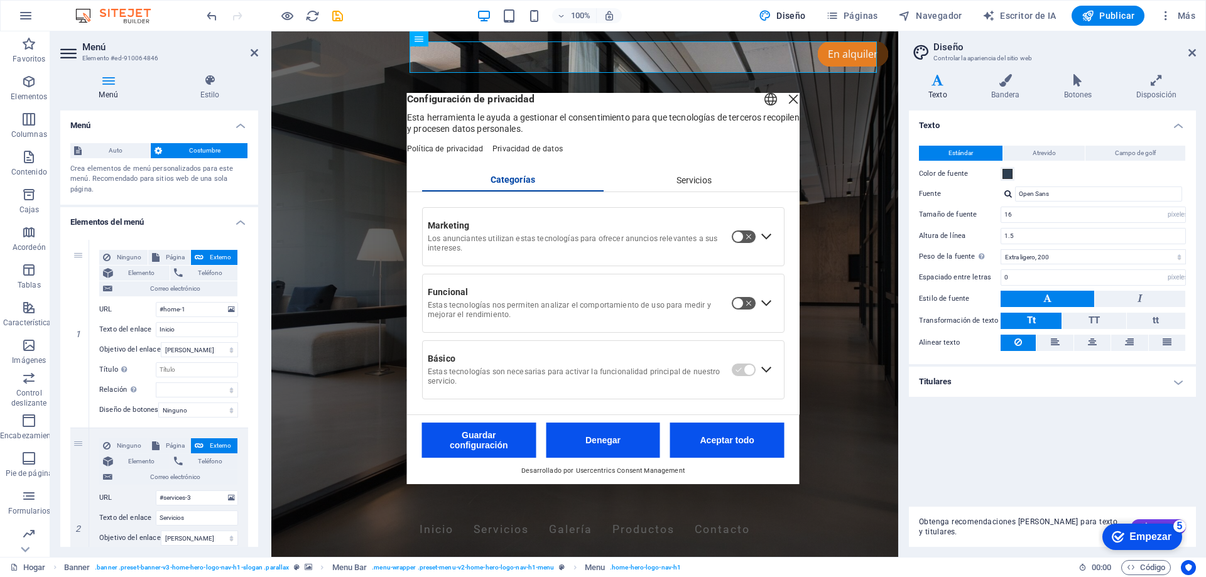
click at [784, 102] on div "Cerrar capa" at bounding box center [793, 99] width 18 height 18
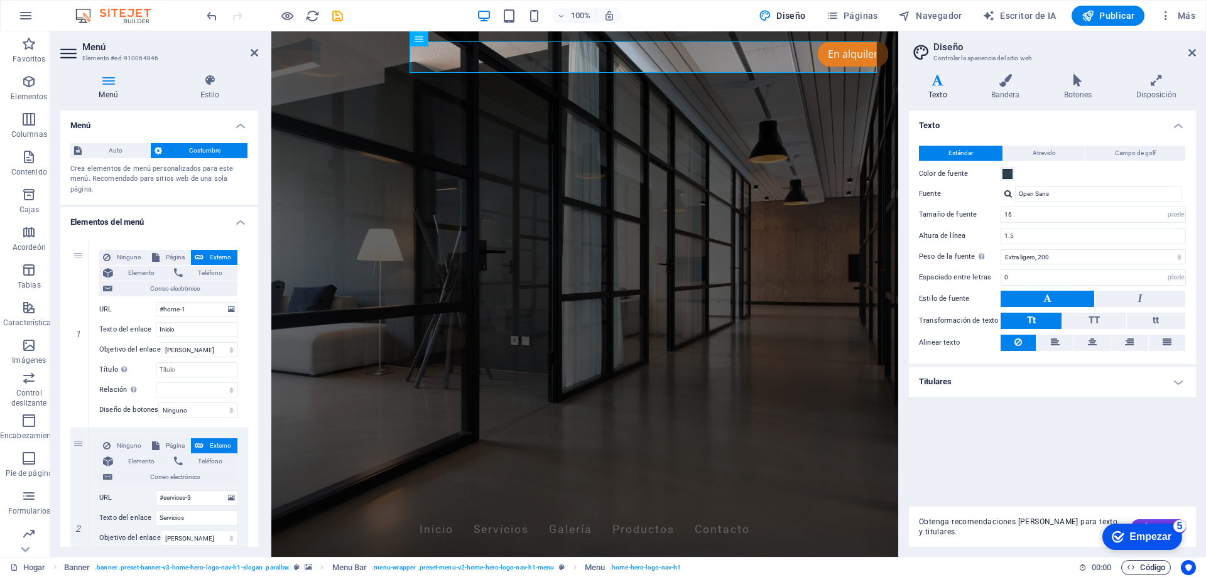
click at [1147, 570] on font "Código" at bounding box center [1152, 567] width 25 height 9
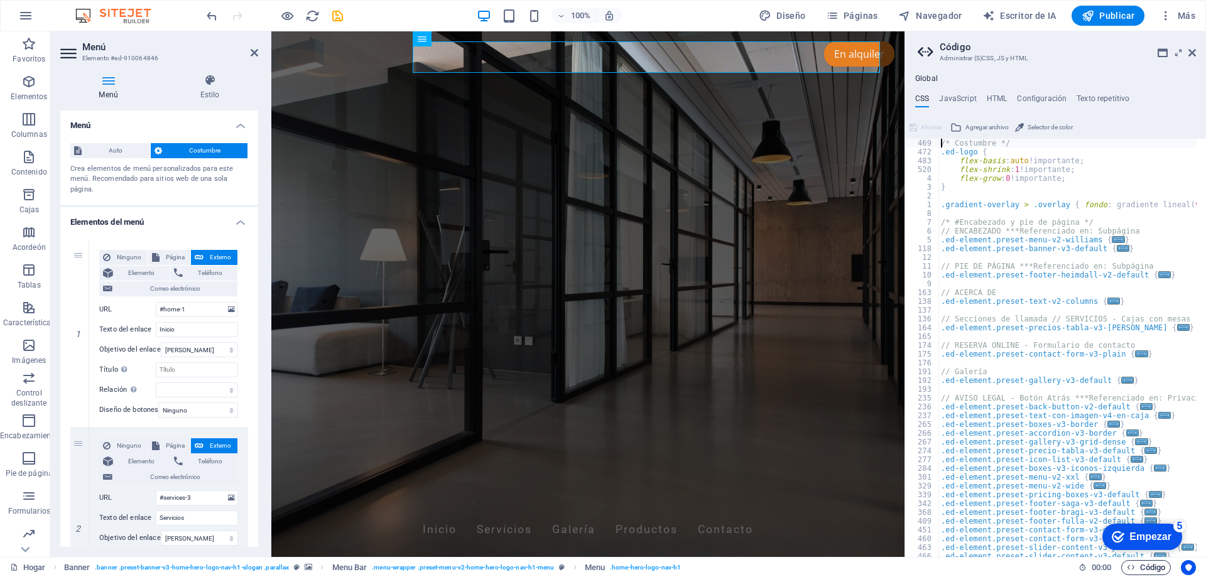
click at [1147, 570] on font "Código" at bounding box center [1152, 567] width 25 height 9
click at [1169, 534] on font "Empezar" at bounding box center [1150, 536] width 42 height 11
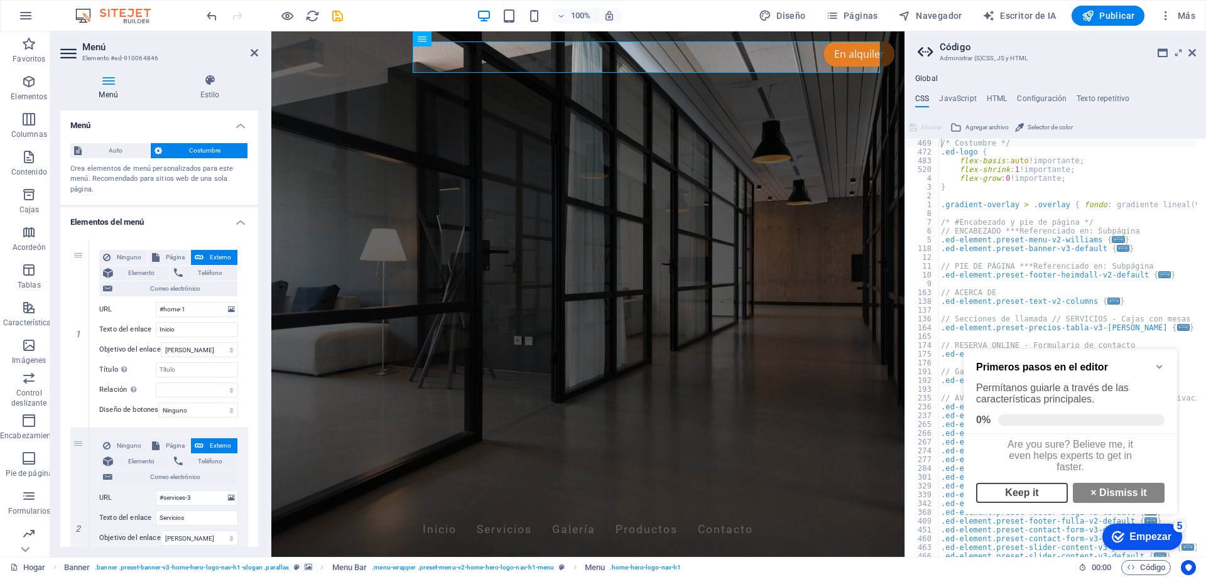
click at [1029, 500] on link "Keep it" at bounding box center [1022, 493] width 92 height 20
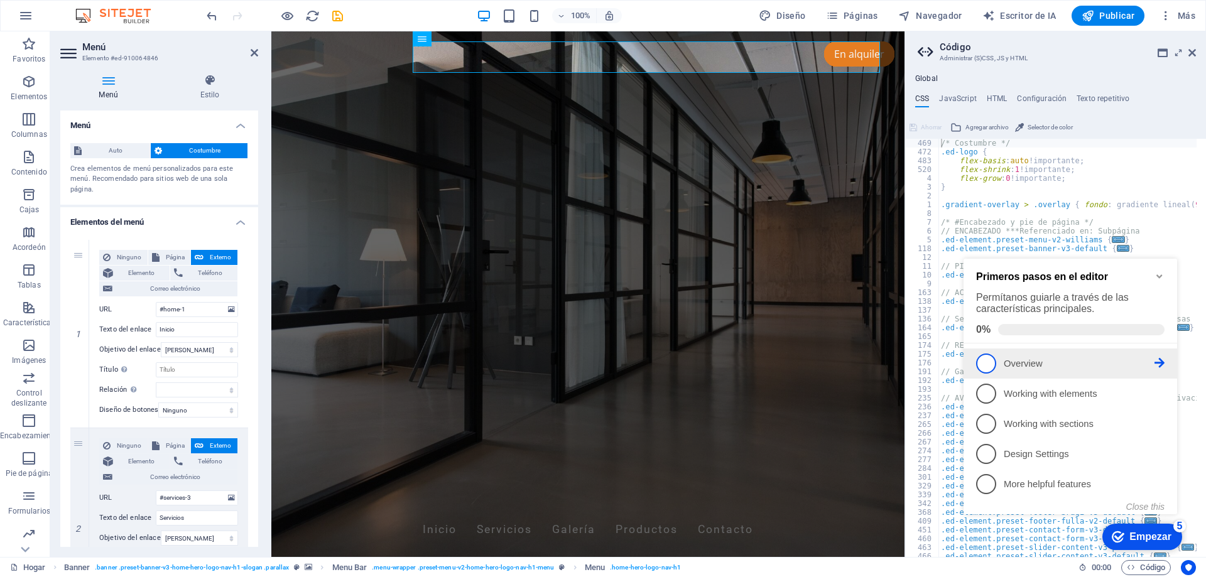
click at [992, 365] on span "1" at bounding box center [986, 364] width 20 height 20
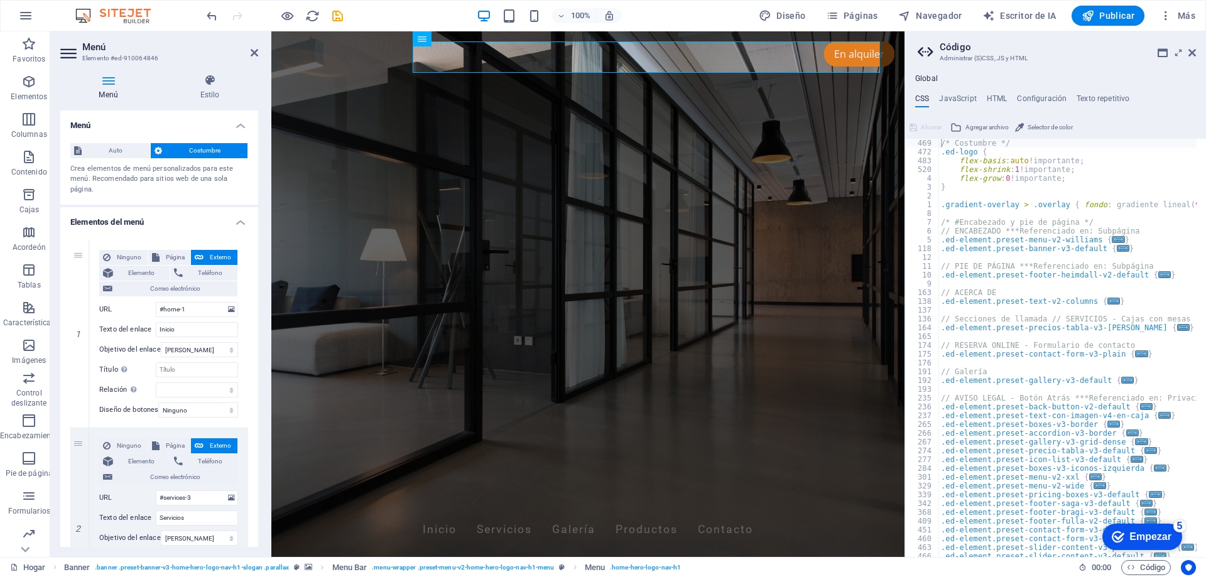
click at [1158, 541] on font "Empezar" at bounding box center [1150, 536] width 42 height 11
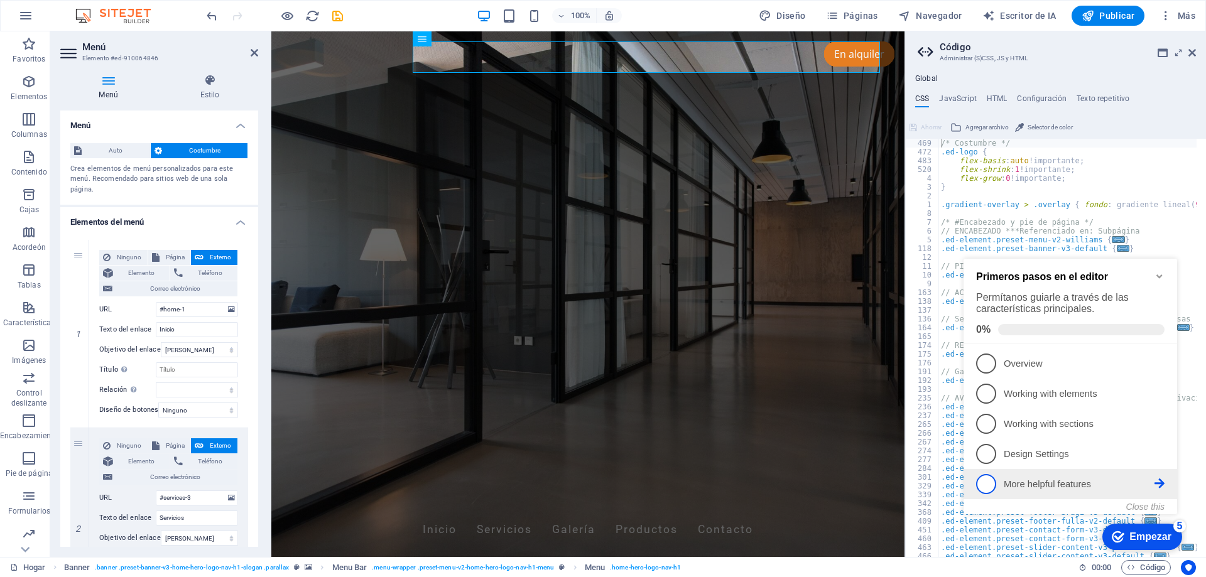
click at [987, 482] on span "5" at bounding box center [986, 484] width 20 height 20
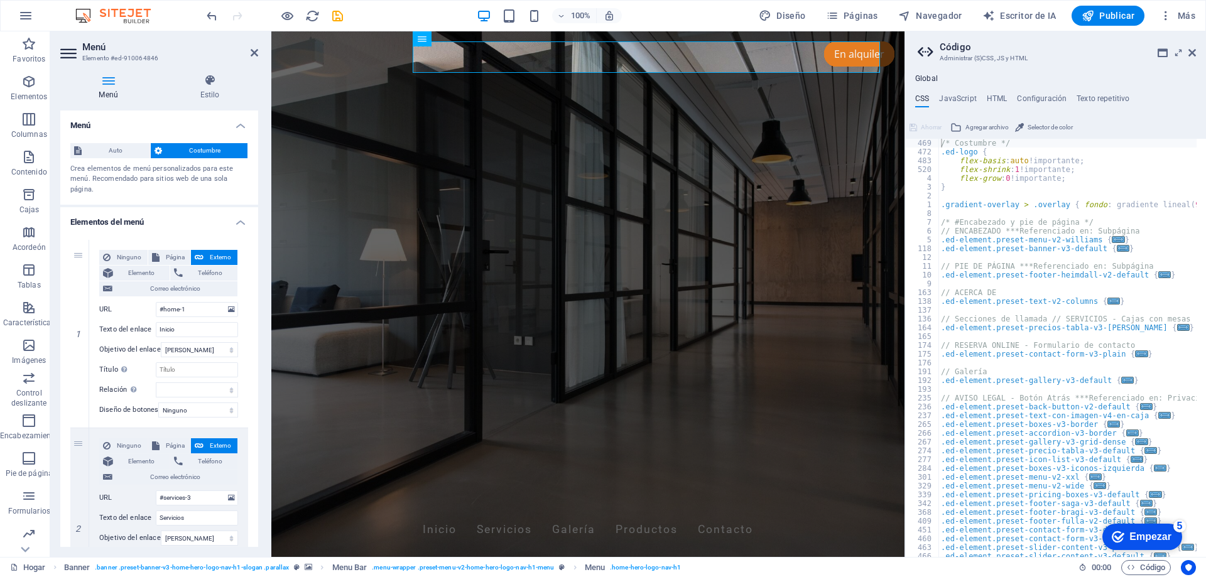
click at [1129, 555] on div "checkmark Empezar 5 Primeros pasos en el editor Permítanos guiarle a través de …" at bounding box center [1142, 537] width 89 height 38
click at [1146, 538] on font "Empezar" at bounding box center [1150, 536] width 42 height 11
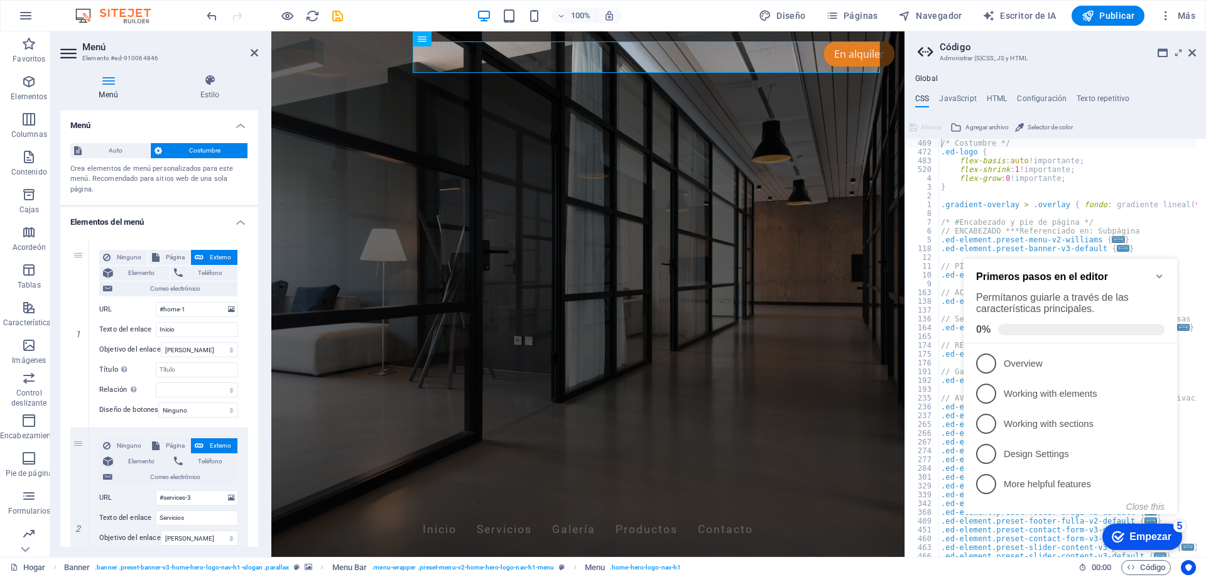
drag, startPoint x: 1152, startPoint y: 535, endPoint x: 1160, endPoint y: 535, distance: 7.5
click at [1154, 535] on font "Empezar" at bounding box center [1150, 536] width 42 height 11
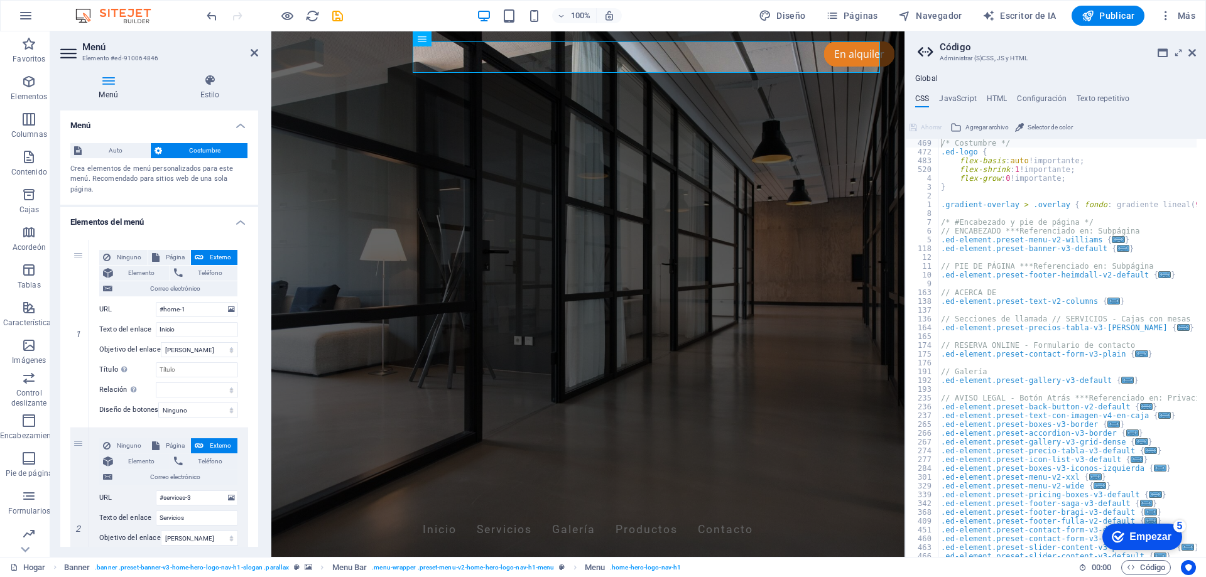
click at [1183, 531] on font "5" at bounding box center [1180, 526] width 6 height 11
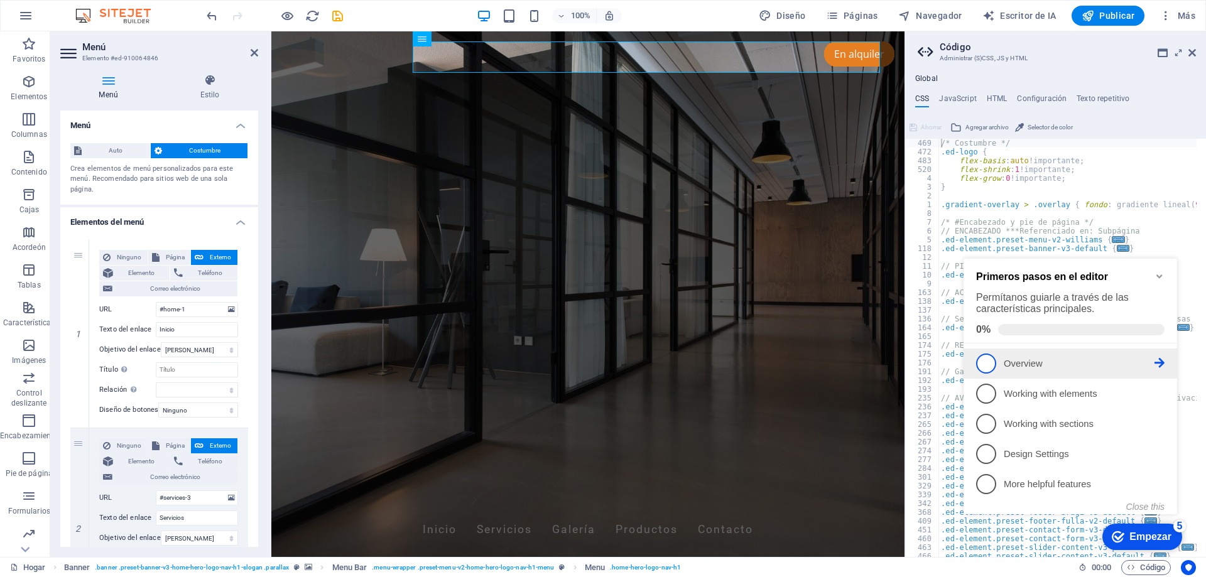
click at [992, 363] on span "1" at bounding box center [986, 364] width 20 height 20
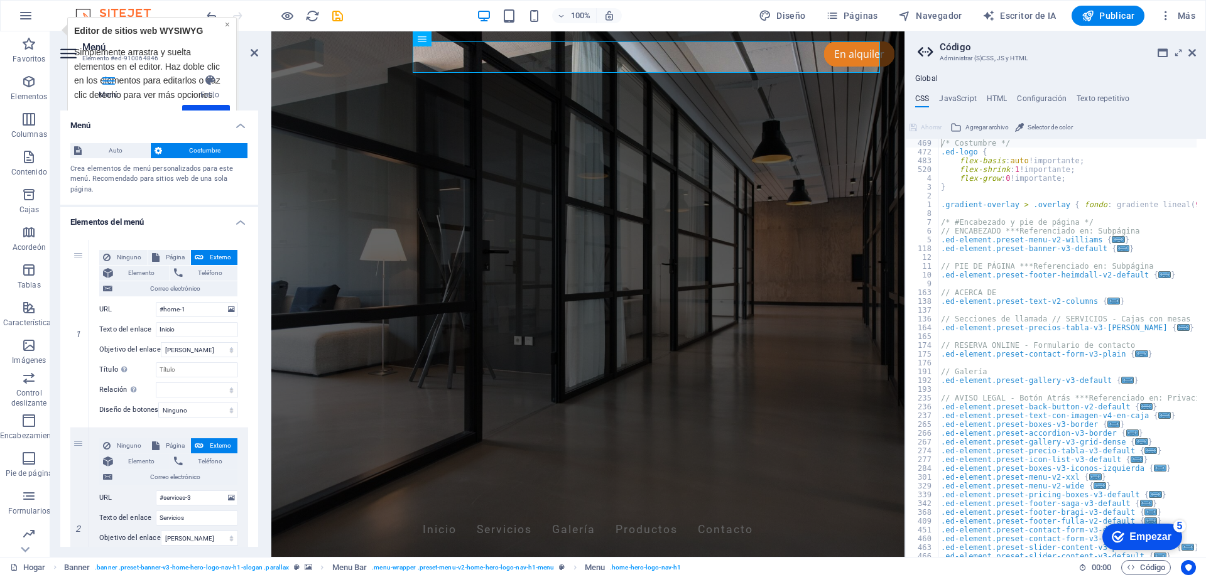
click at [227, 24] on font "×" at bounding box center [227, 24] width 5 height 10
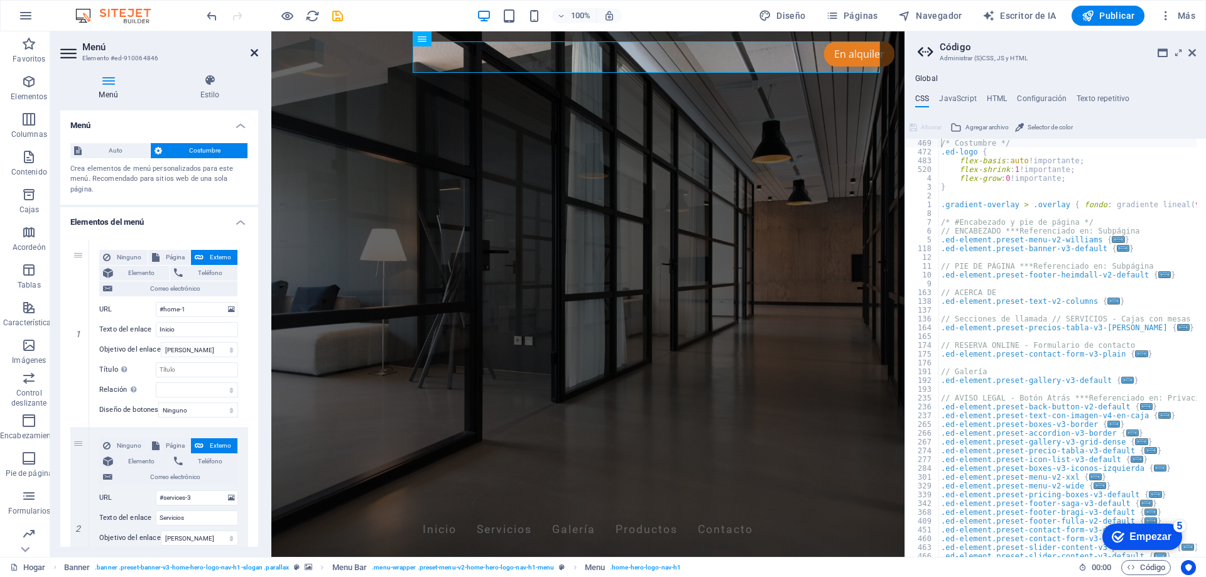
click at [256, 56] on icon at bounding box center [255, 53] width 8 height 10
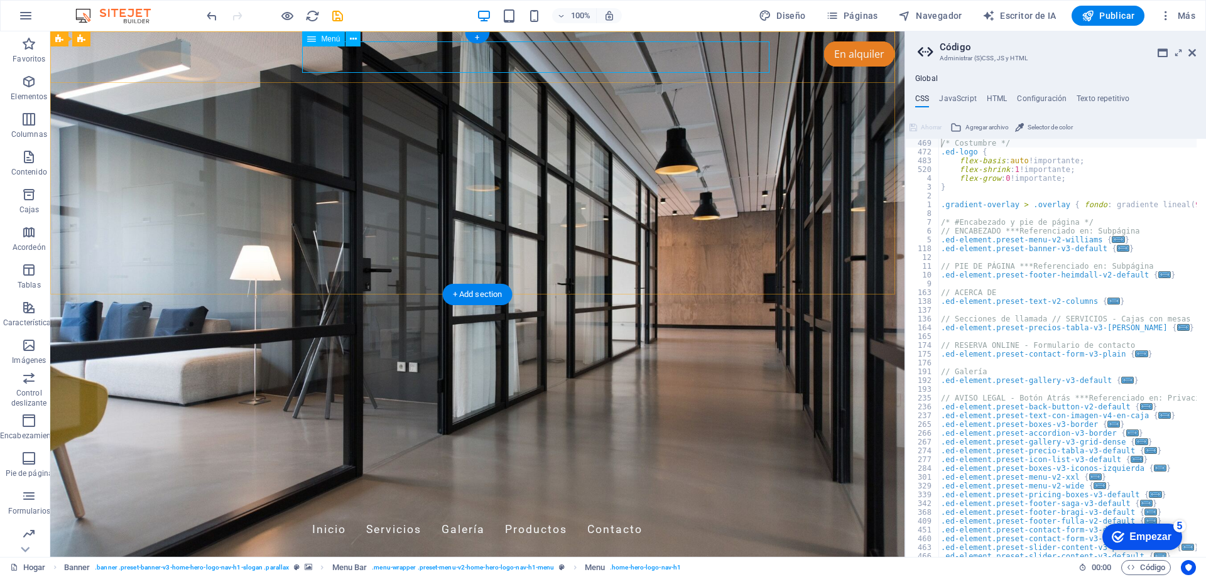
click at [479, 514] on nav "Inicio Servicios Galería Productos Contacto" at bounding box center [477, 529] width 593 height 31
click at [477, 39] on font "+" at bounding box center [477, 37] width 4 height 9
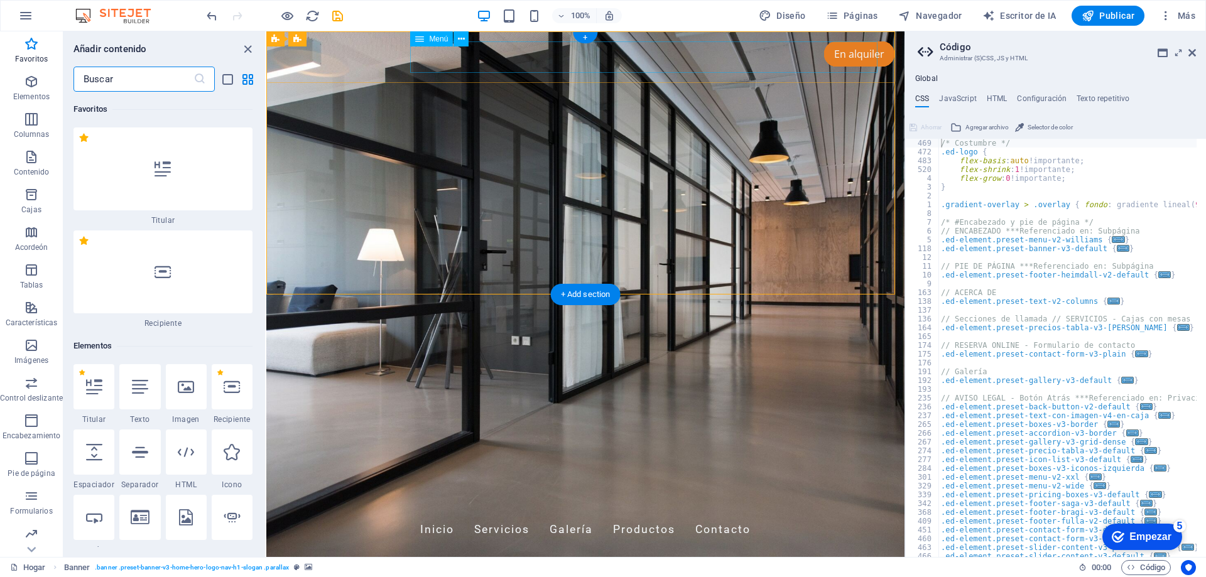
click at [576, 514] on nav "Inicio Servicios Galería Productos Contacto" at bounding box center [585, 529] width 593 height 31
click at [580, 514] on nav "Inicio Servicios Galería Productos Contacto" at bounding box center [585, 529] width 593 height 31
select select
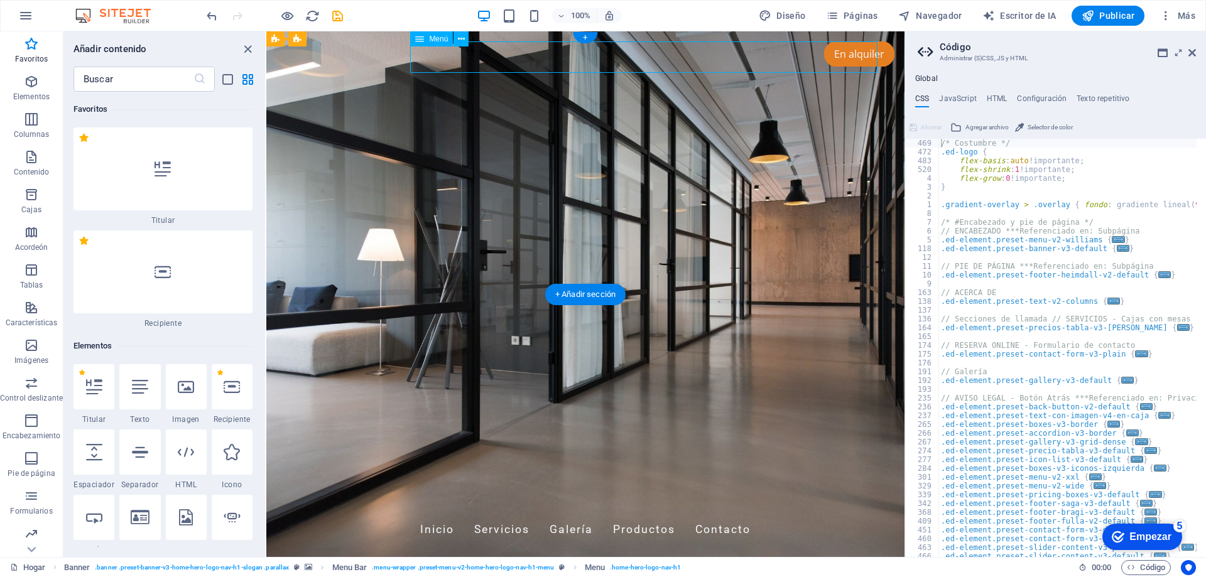
select select
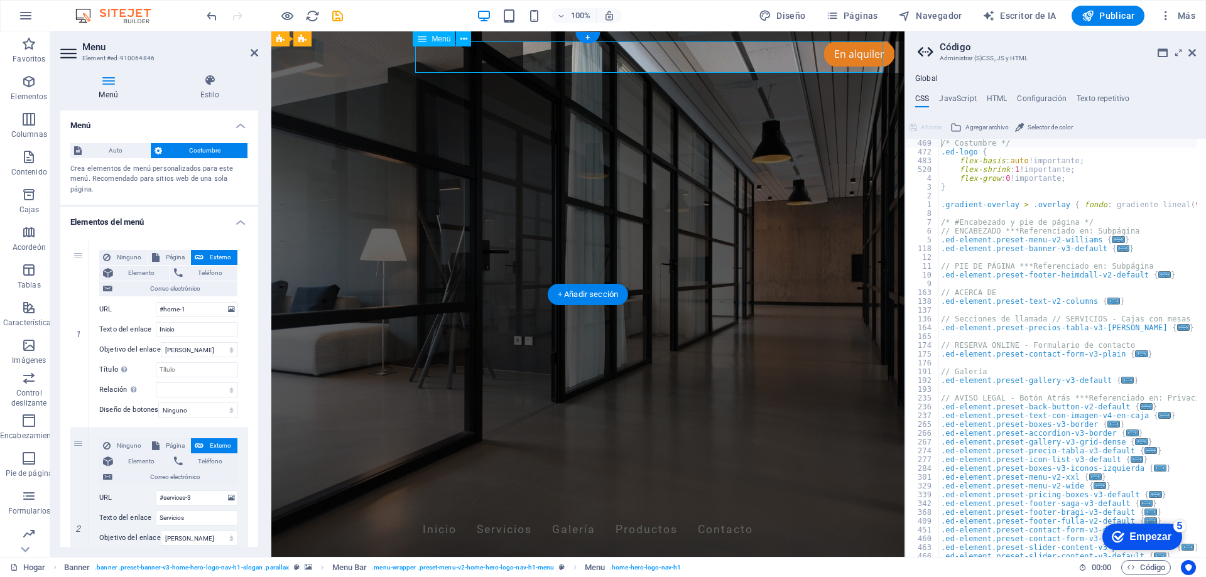
click at [580, 514] on nav "Inicio Servicios Galería Productos Contacto" at bounding box center [587, 529] width 593 height 31
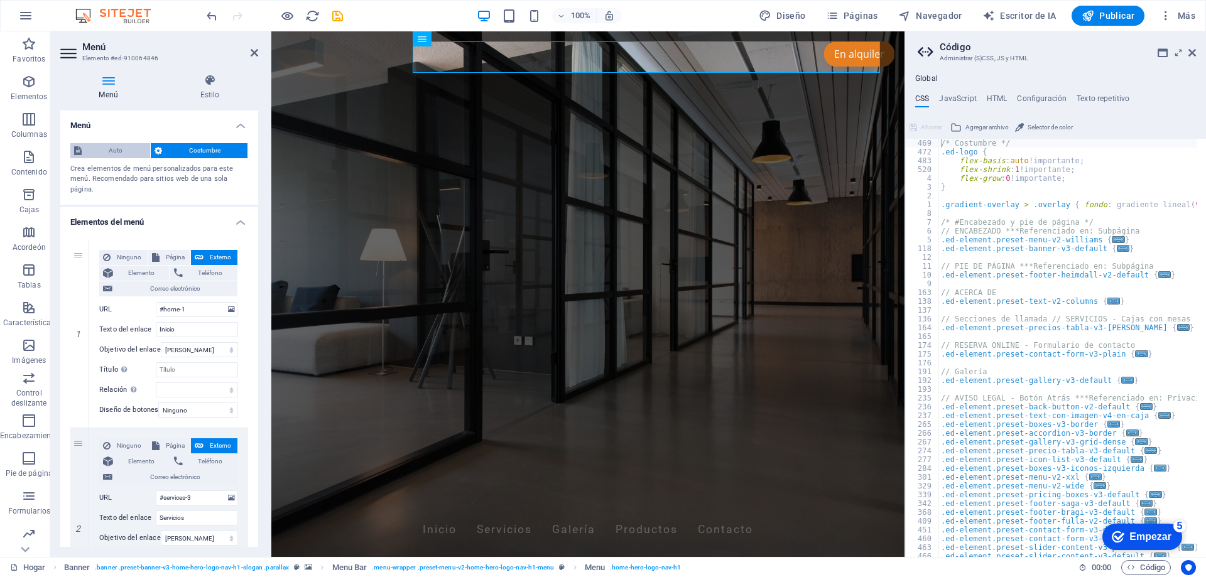
click at [124, 154] on span "Auto" at bounding box center [115, 150] width 61 height 15
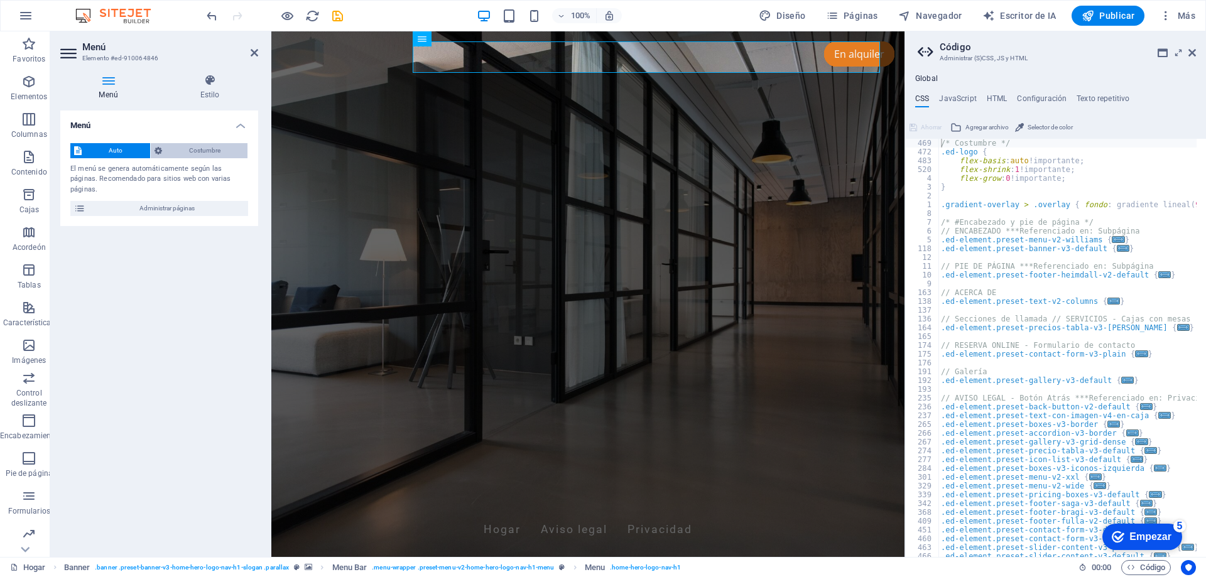
click at [189, 143] on span "Costumbre" at bounding box center [205, 150] width 79 height 15
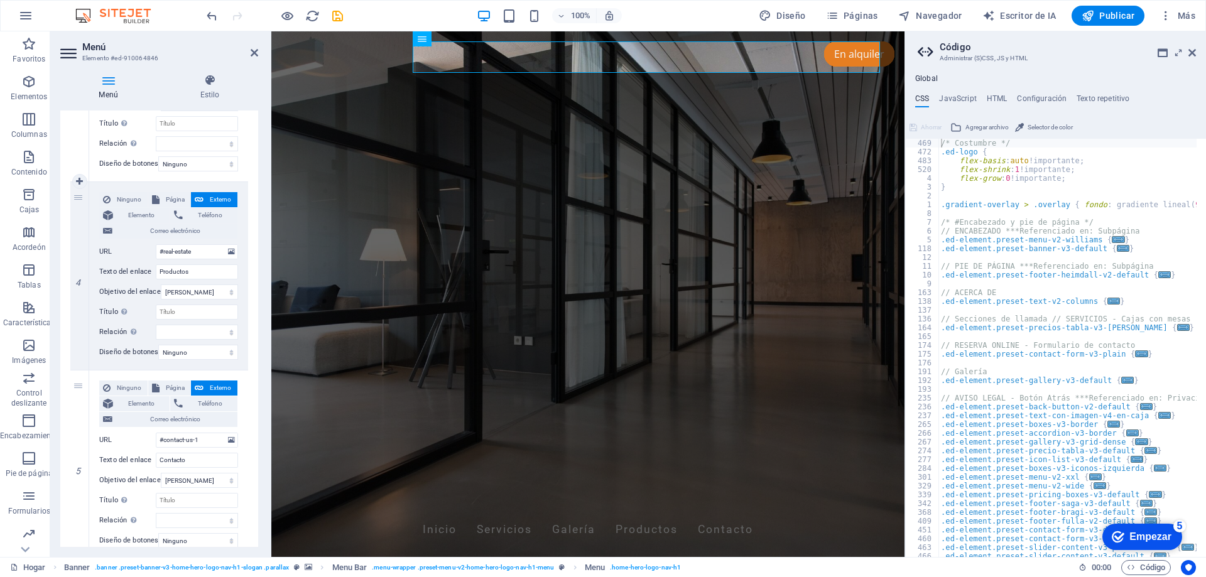
scroll to position [679, 0]
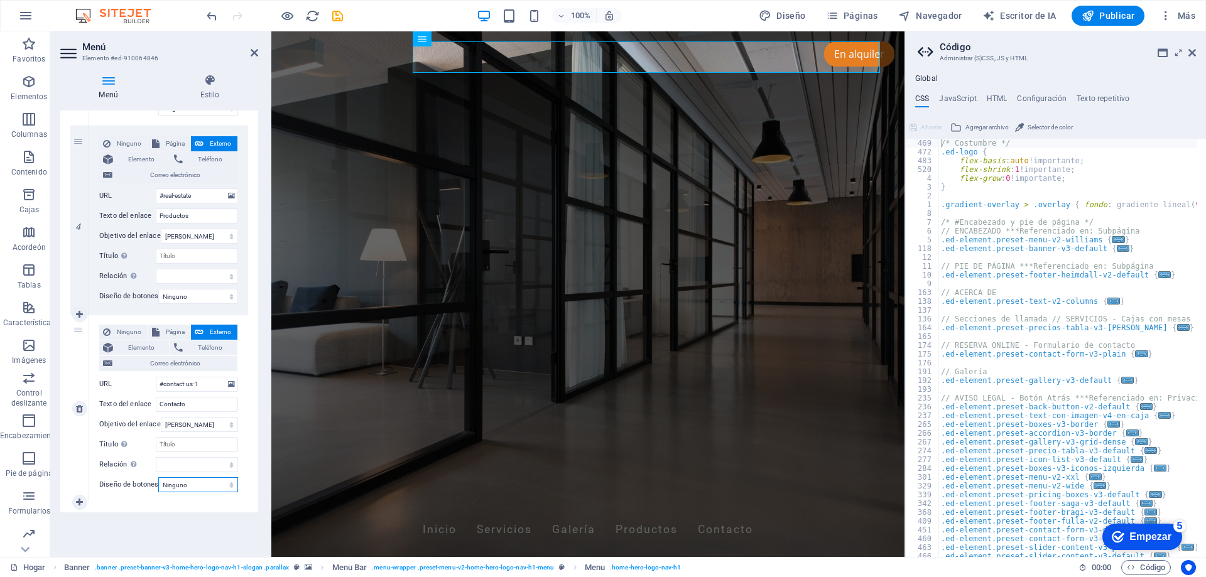
click at [215, 486] on select "Ninguno Por defecto Primario Secundario" at bounding box center [198, 484] width 80 height 15
select select "default"
click at [158, 477] on select "Ninguno Por defecto Primario Secundario" at bounding box center [198, 484] width 80 height 15
select select
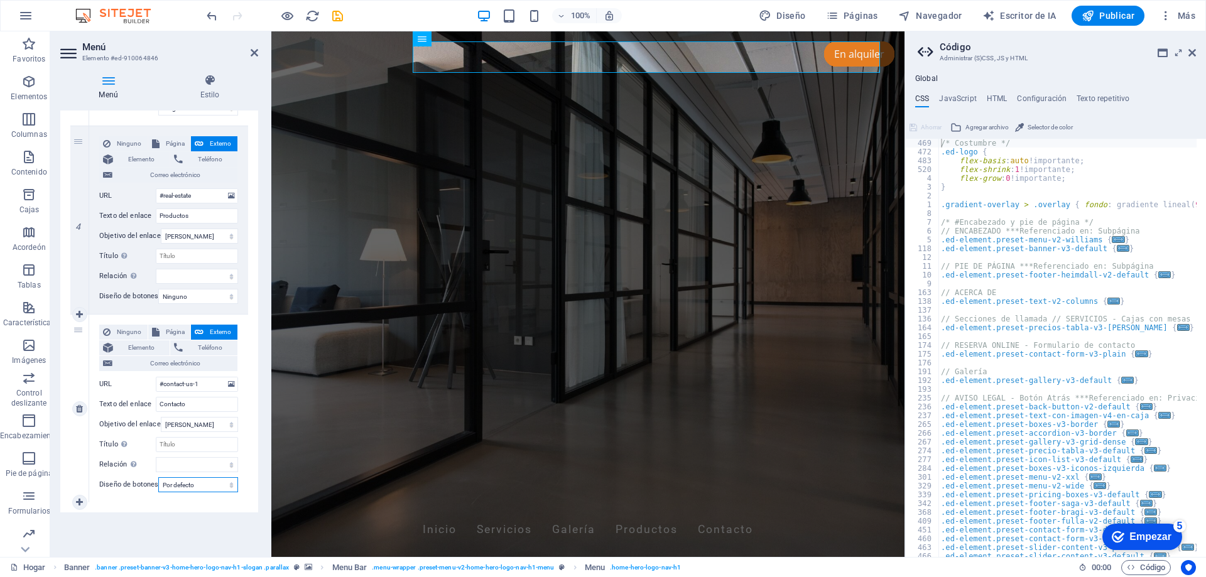
select select
click at [197, 296] on select "Ninguno Por defecto Primario Secundario" at bounding box center [198, 296] width 80 height 15
select select "default"
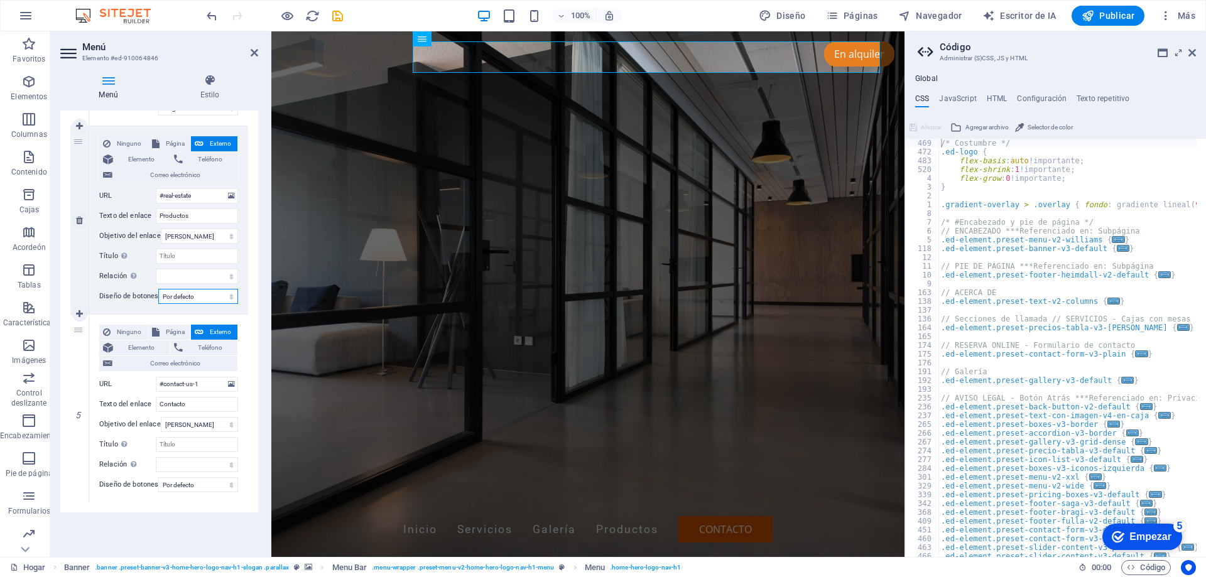
click at [158, 289] on select "Ninguno Por defecto Primario Secundario" at bounding box center [198, 296] width 80 height 15
select select
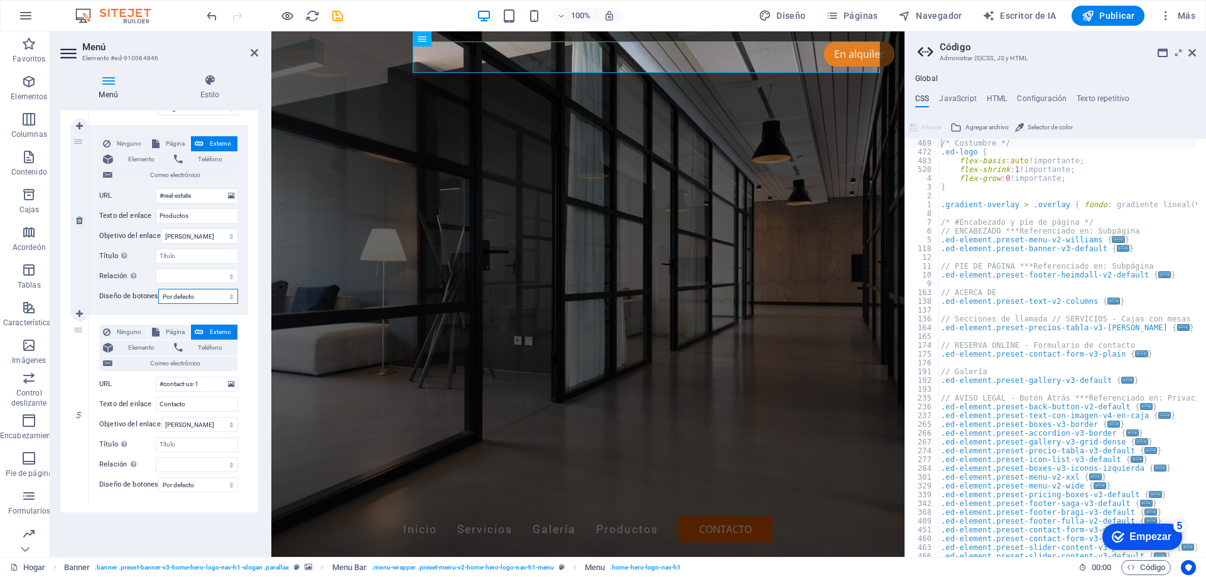
select select
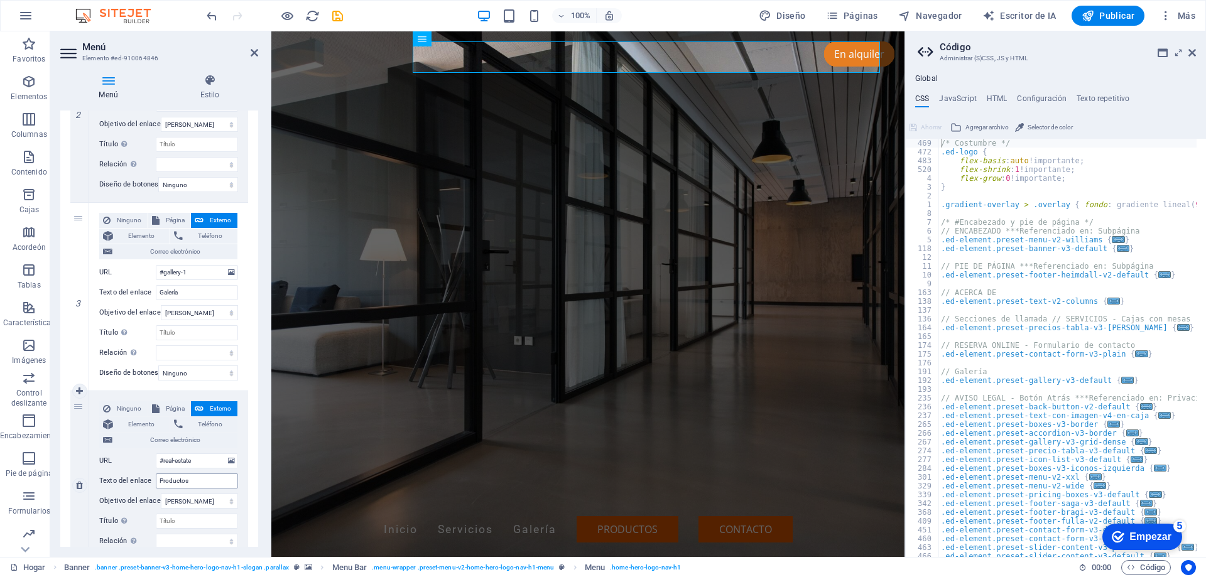
scroll to position [407, 0]
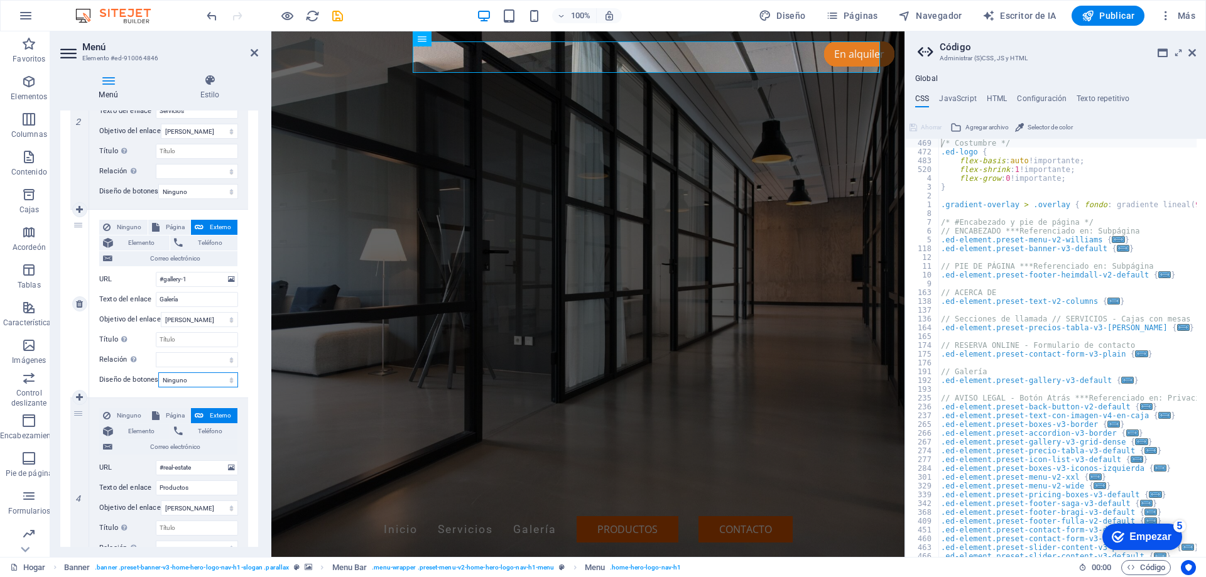
click at [189, 377] on select "Ninguno Por defecto Primario Secundario" at bounding box center [198, 379] width 80 height 15
select select "default"
click at [158, 372] on select "Ninguno Por defecto Primario Secundario" at bounding box center [198, 379] width 80 height 15
select select
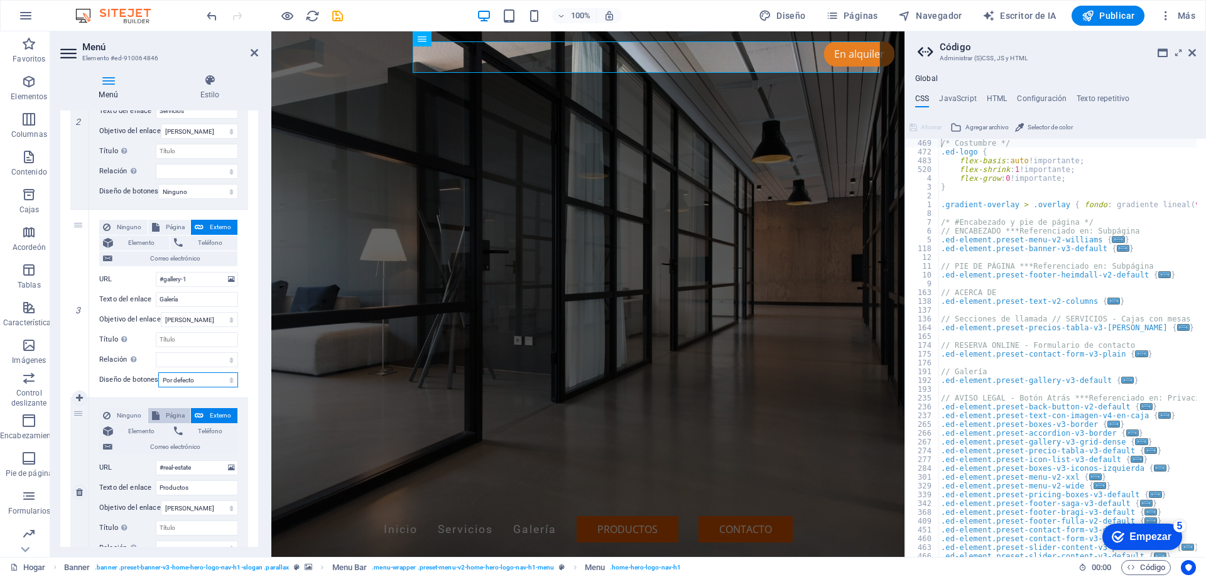
select select
click at [185, 190] on select "Ninguno Por defecto Primario Secundario" at bounding box center [198, 191] width 80 height 15
select select "default"
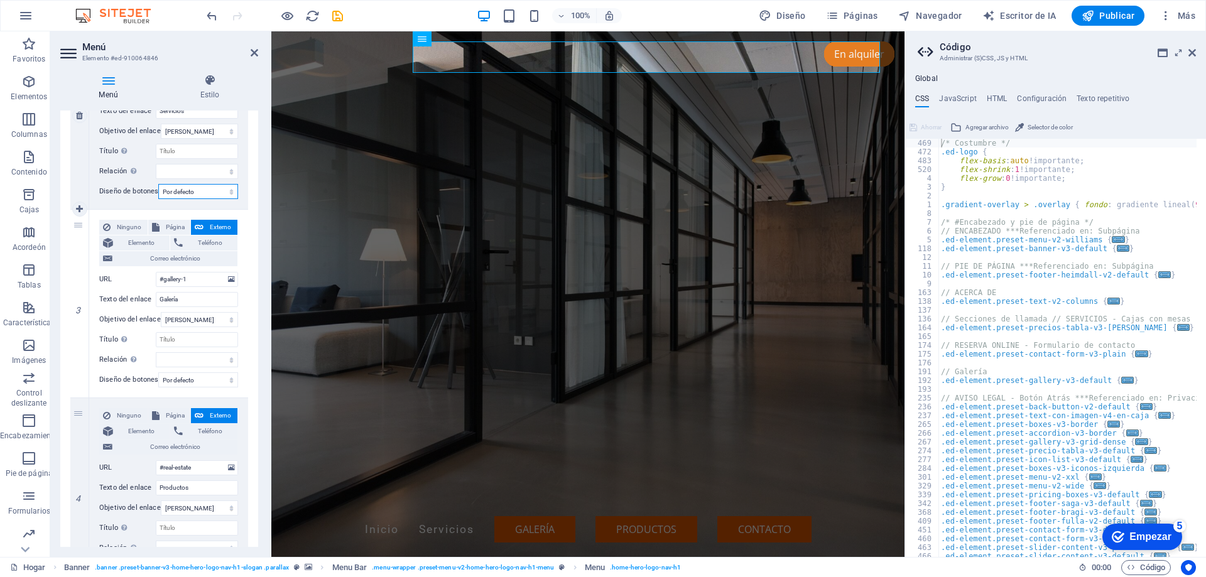
click at [158, 184] on select "Ninguno Por defecto Primario Secundario" at bounding box center [198, 191] width 80 height 15
select select
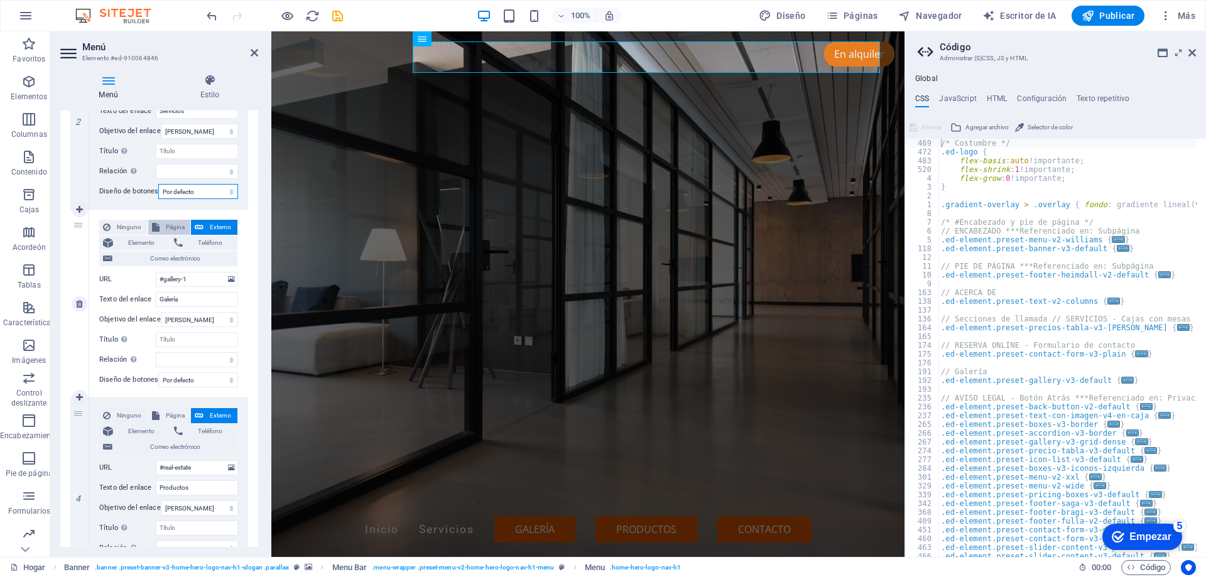
select select
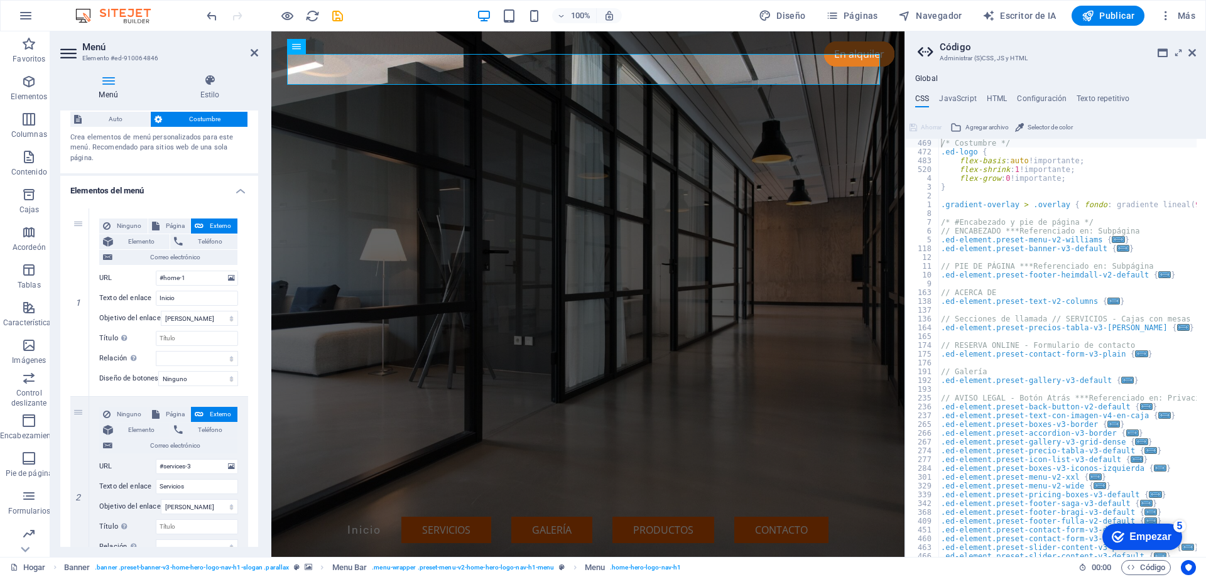
scroll to position [0, 0]
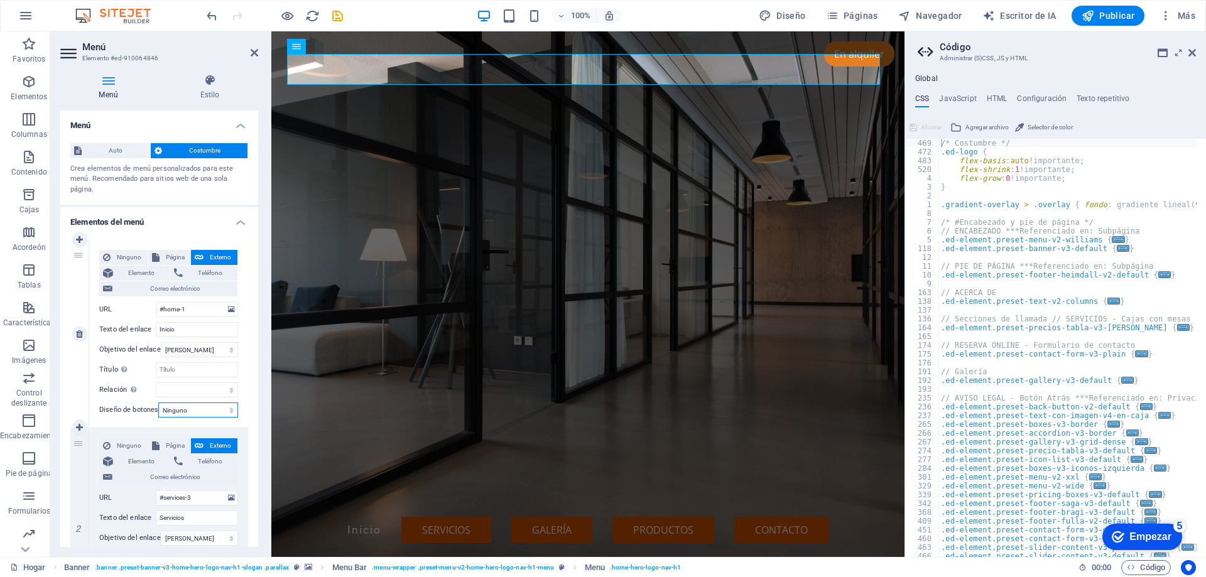
click at [185, 410] on select "Ninguno Por defecto Primario Secundario" at bounding box center [198, 410] width 80 height 15
select select "default"
click at [158, 403] on select "Ninguno Por defecto Primario Secundario" at bounding box center [198, 410] width 80 height 15
select select
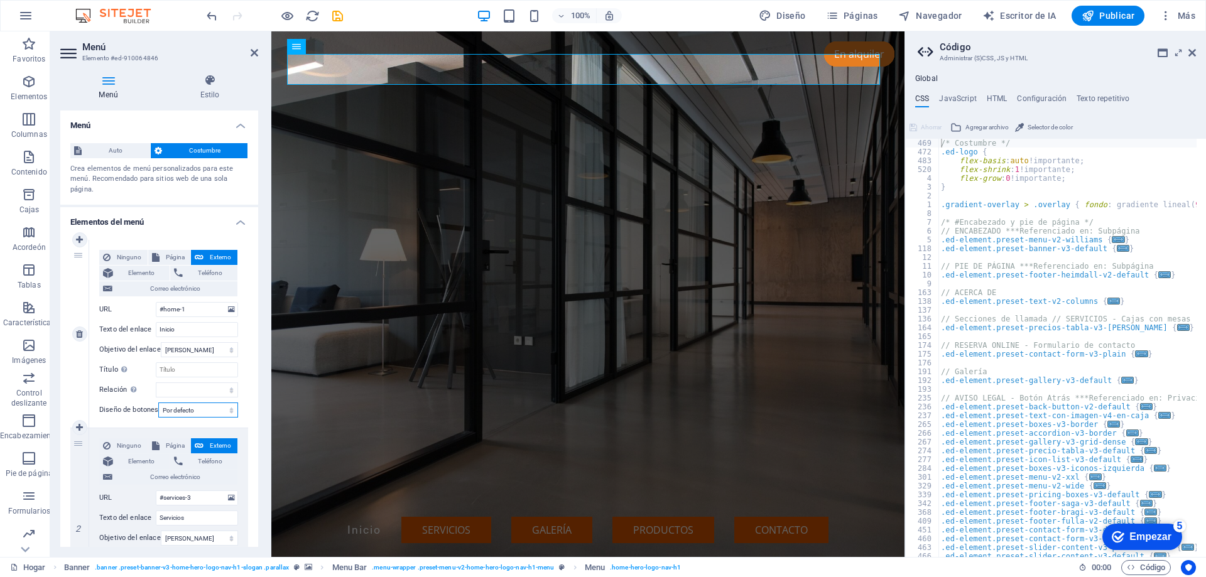
select select
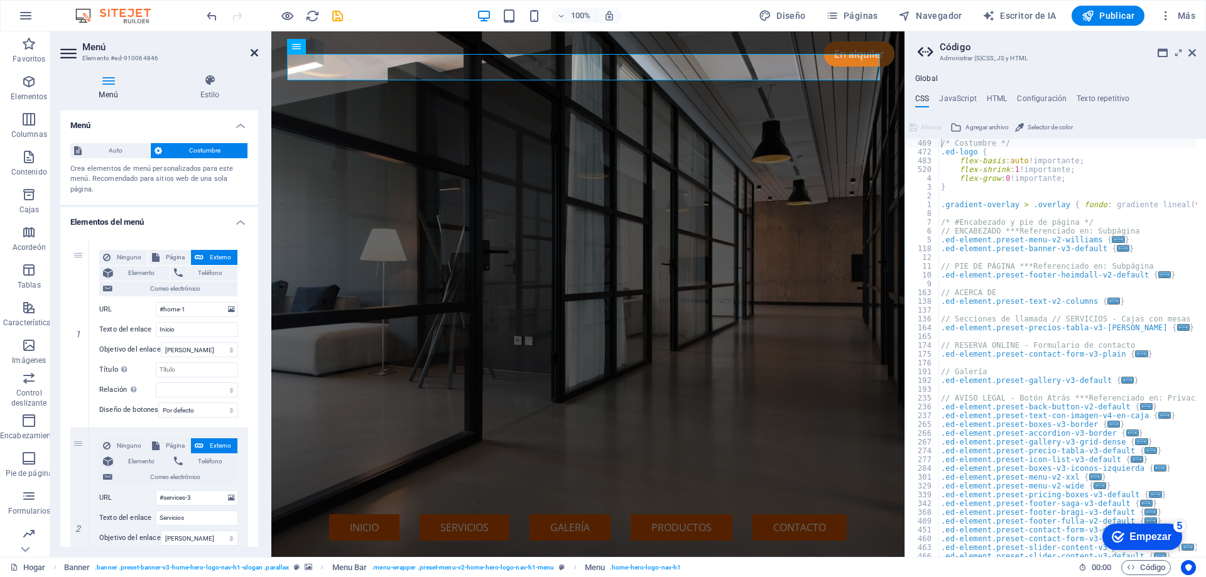
click at [254, 50] on icon at bounding box center [255, 53] width 8 height 10
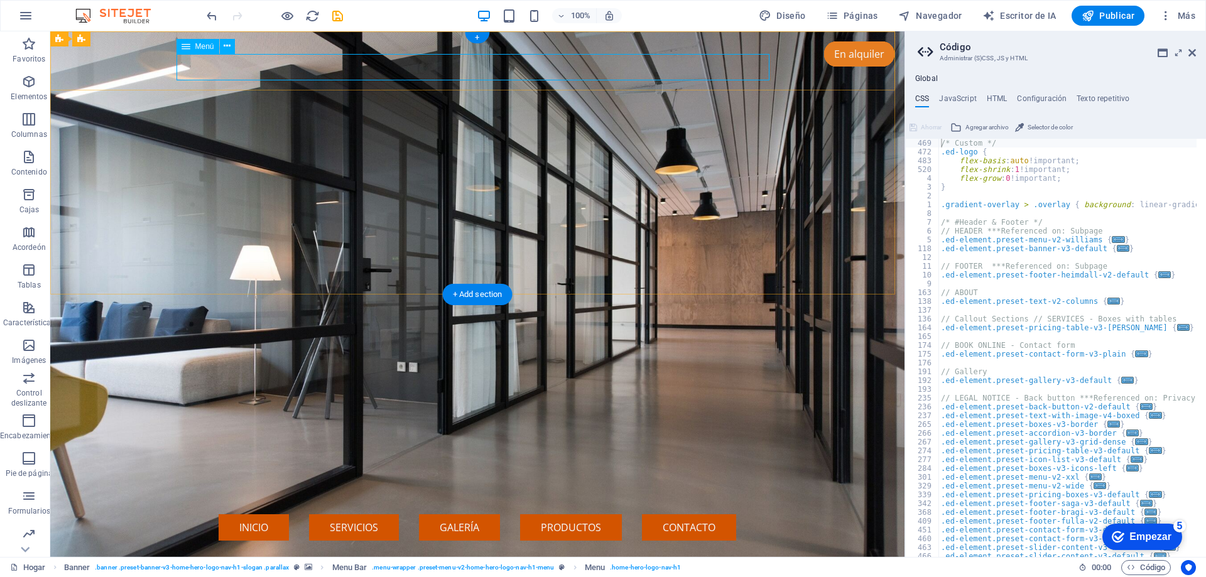
click at [292, 514] on nav "Inicio Servicios Galería Productos Contacto" at bounding box center [477, 527] width 593 height 26
click at [186, 514] on nav "Inicio Servicios Galería Productos Contacto" at bounding box center [477, 527] width 593 height 26
select select
select select "default"
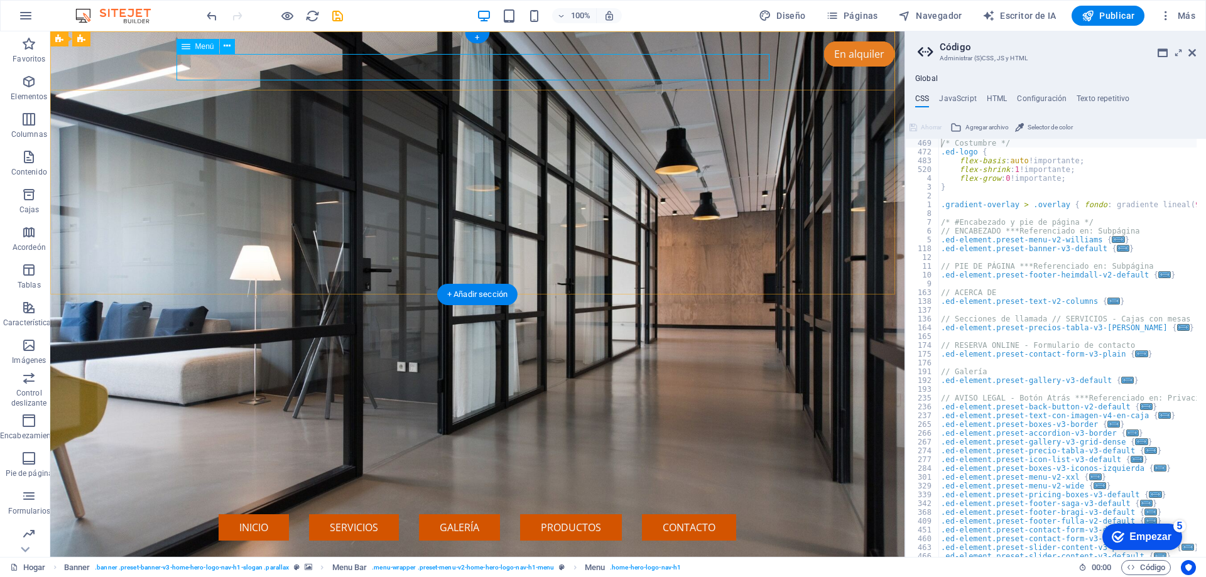
select select
select select "default"
select select
select select "default"
select select
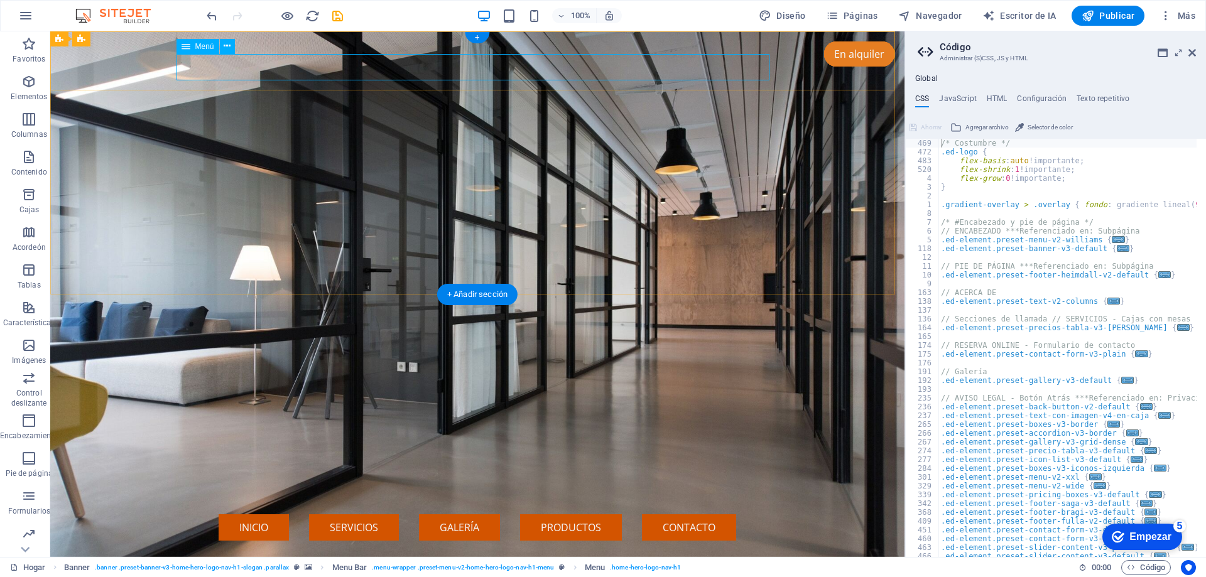
select select "default"
select select
select select "default"
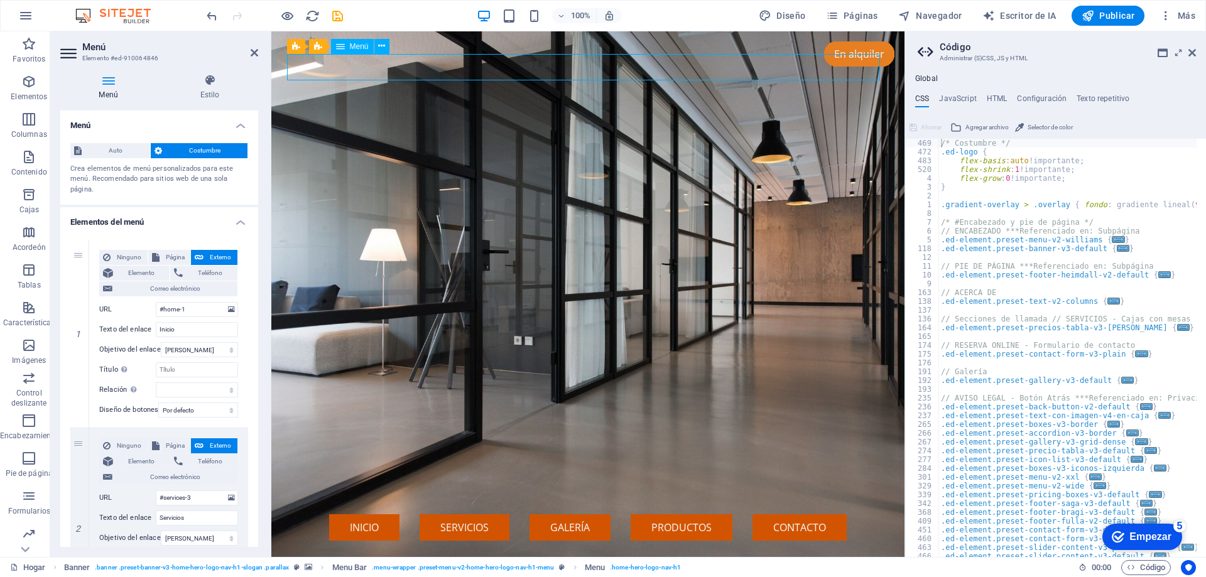
drag, startPoint x: 291, startPoint y: 63, endPoint x: 371, endPoint y: 73, distance: 79.8
click at [371, 514] on nav "Inicio Servicios Galería Productos Contacto" at bounding box center [587, 527] width 593 height 26
click at [380, 45] on icon at bounding box center [381, 46] width 7 height 13
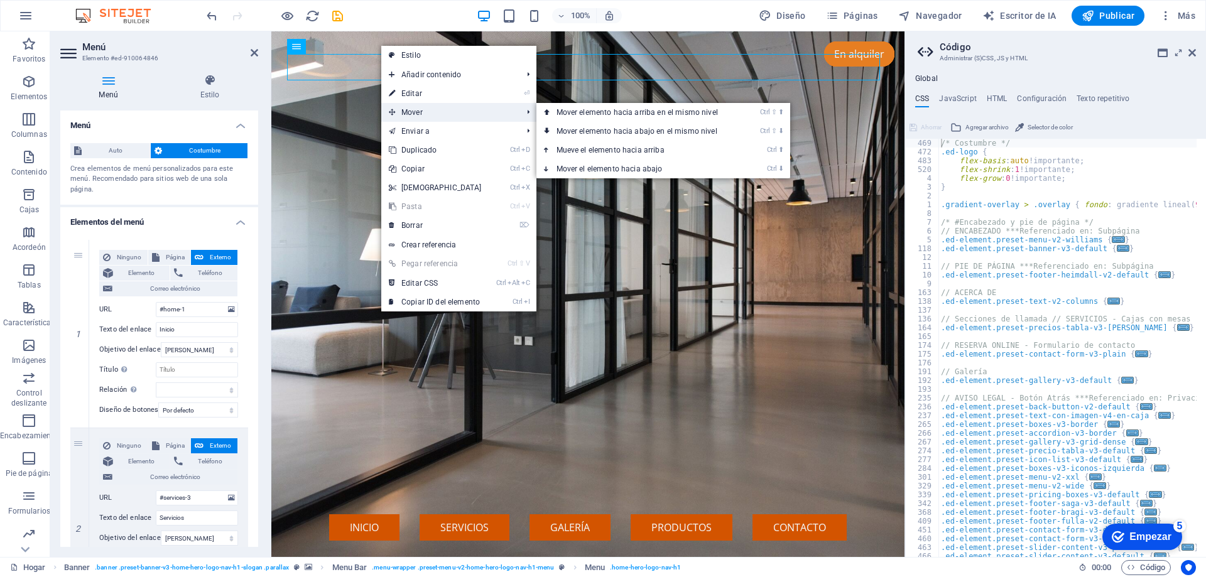
click at [428, 110] on span "Mover" at bounding box center [449, 112] width 136 height 19
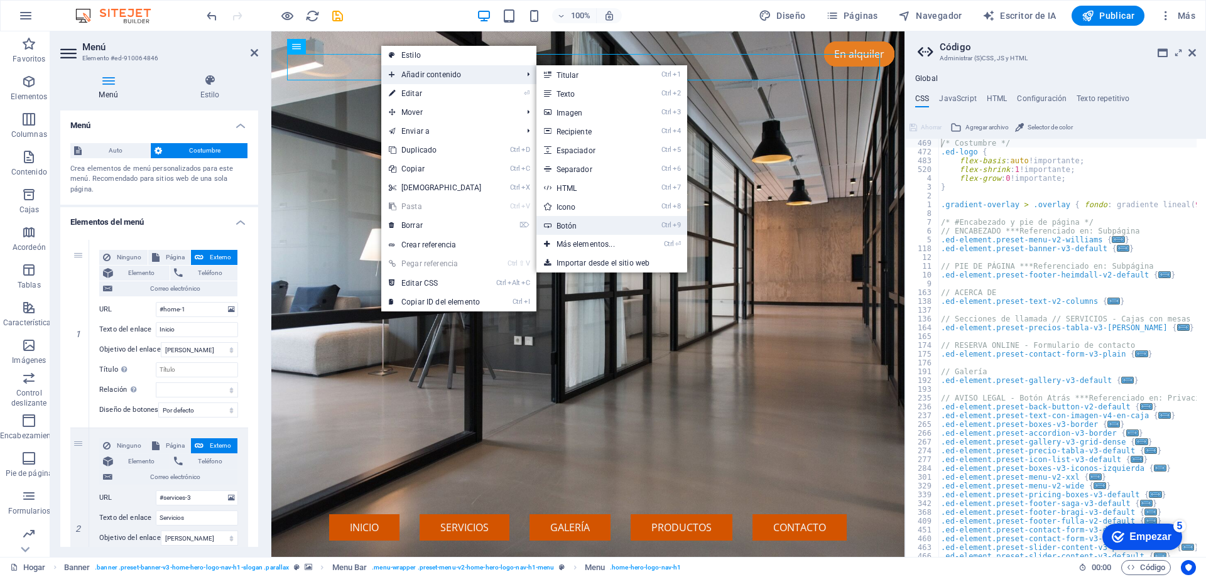
click at [608, 229] on link "Ctrl 9 Botón" at bounding box center [588, 225] width 104 height 19
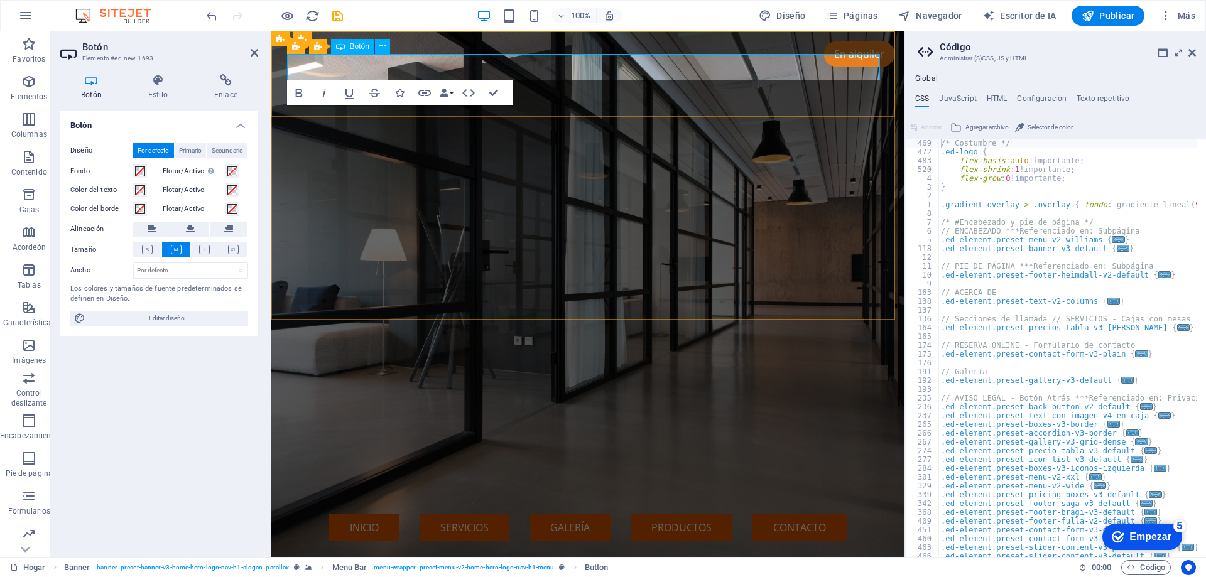
click at [410, 541] on link "Etiqueta del botón" at bounding box center [364, 554] width 146 height 26
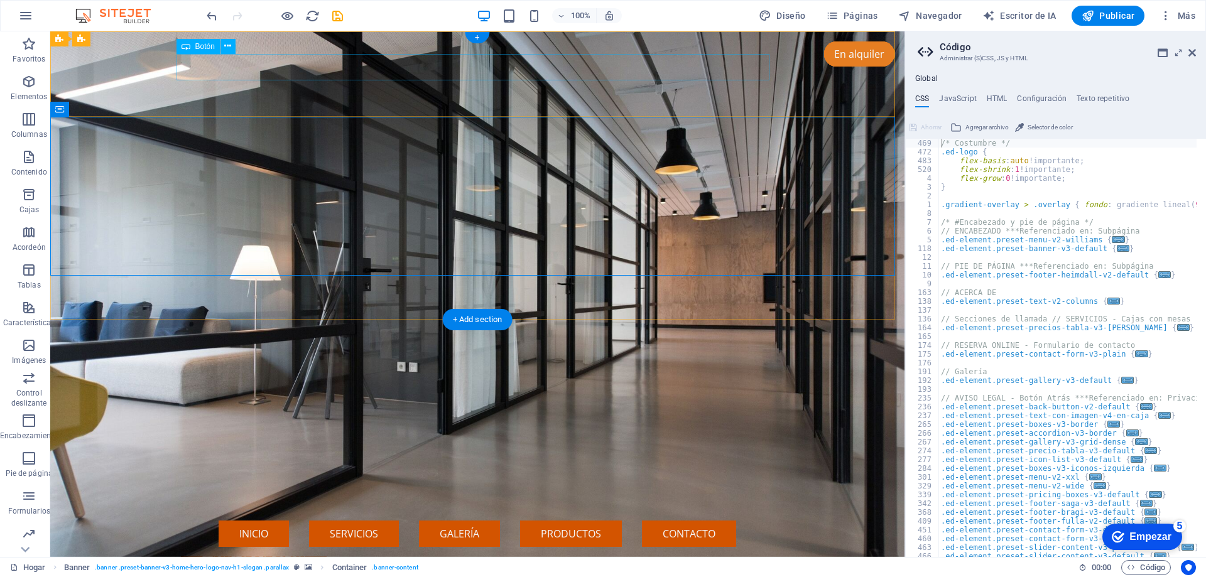
click at [283, 547] on div "Etiqueta del botón" at bounding box center [477, 560] width 593 height 26
click at [300, 547] on div "Etiqueta del botón" at bounding box center [477, 560] width 593 height 26
drag, startPoint x: 300, startPoint y: 55, endPoint x: 354, endPoint y: 85, distance: 62.4
click at [300, 547] on div "Etiqueta del botón" at bounding box center [477, 560] width 593 height 26
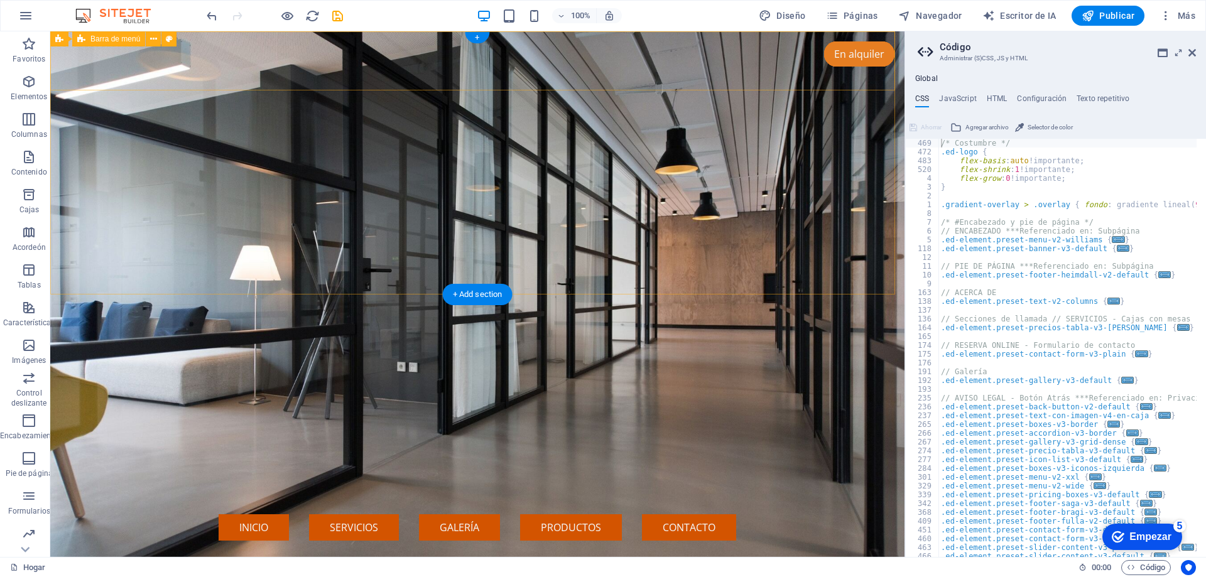
click at [271, 514] on nav "Inicio Servicios Galería Productos Contacto" at bounding box center [477, 527] width 593 height 26
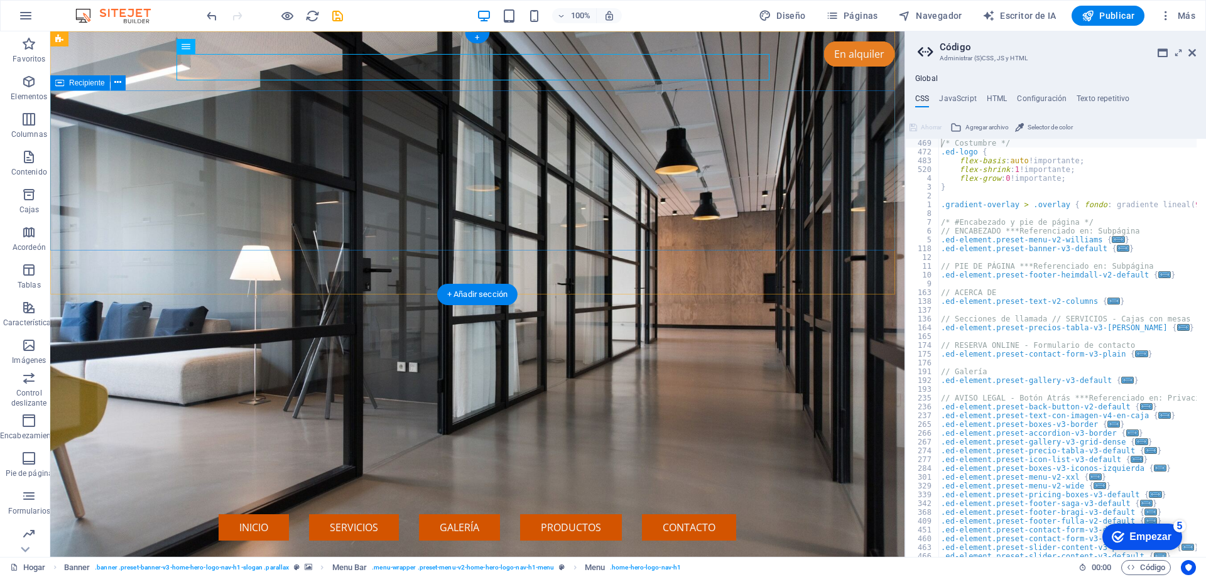
drag, startPoint x: 272, startPoint y: 79, endPoint x: 375, endPoint y: 113, distance: 108.4
click at [438, 514] on nav "Inicio Servicios Galería Productos Contacto" at bounding box center [477, 527] width 593 height 26
select select
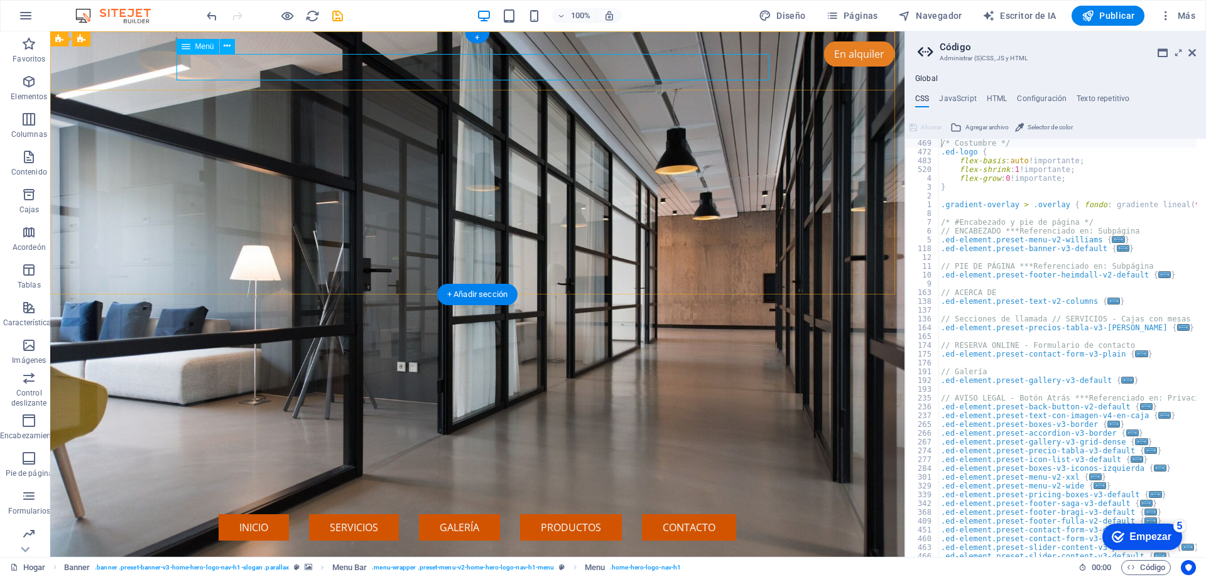
select select "default"
select select
select select "default"
select select
select select "default"
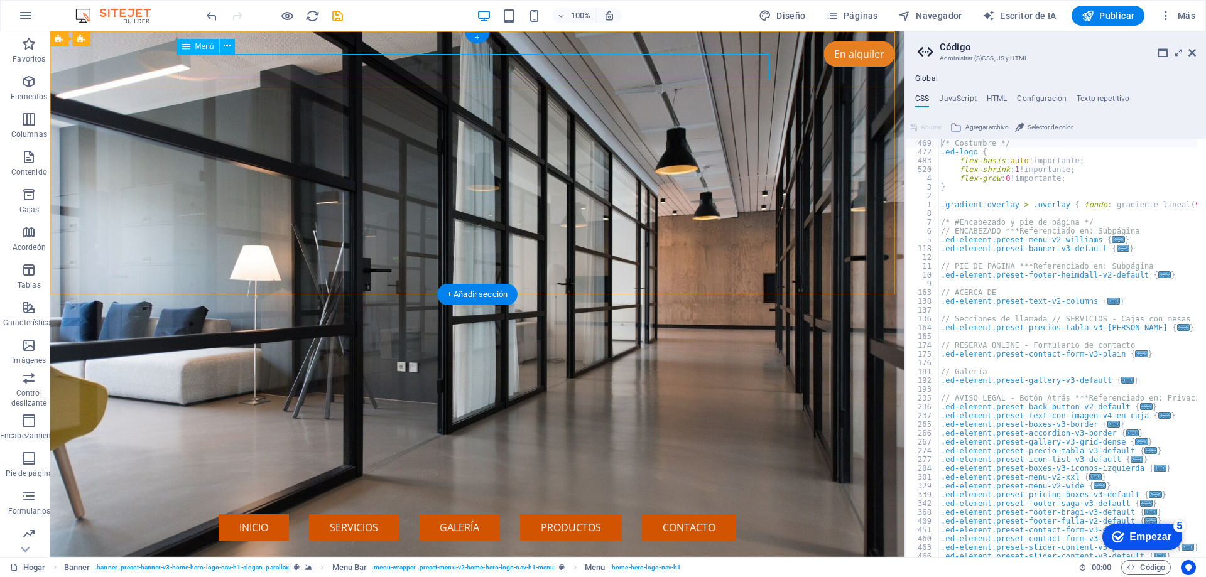
select select
select select "default"
select select
select select "default"
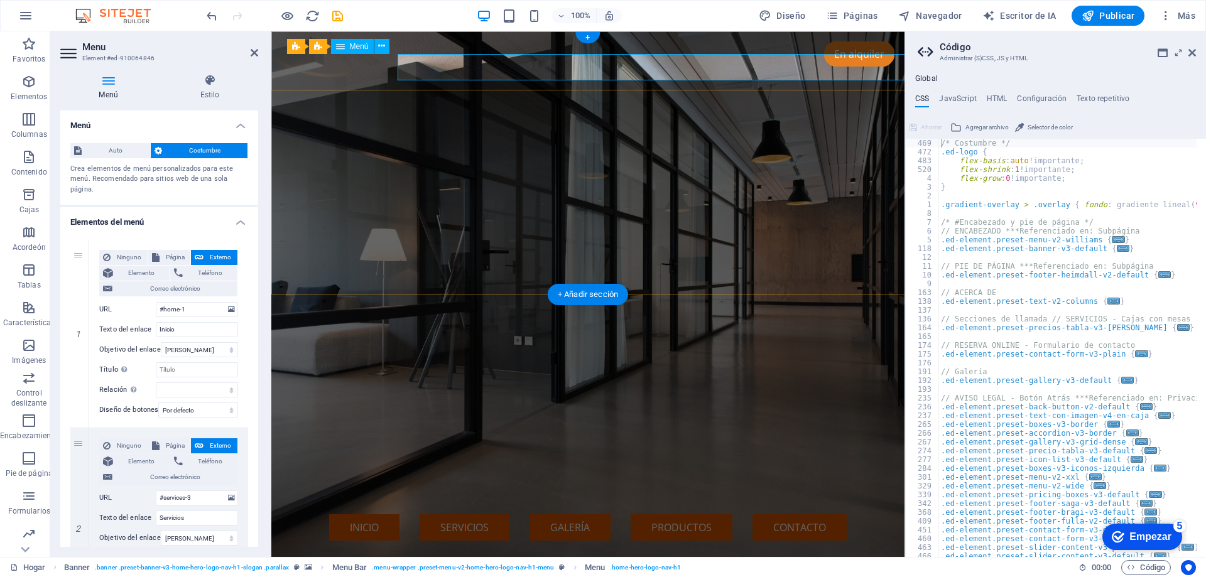
click at [438, 514] on nav "Inicio Servicios Galería Productos Contacto" at bounding box center [587, 527] width 593 height 26
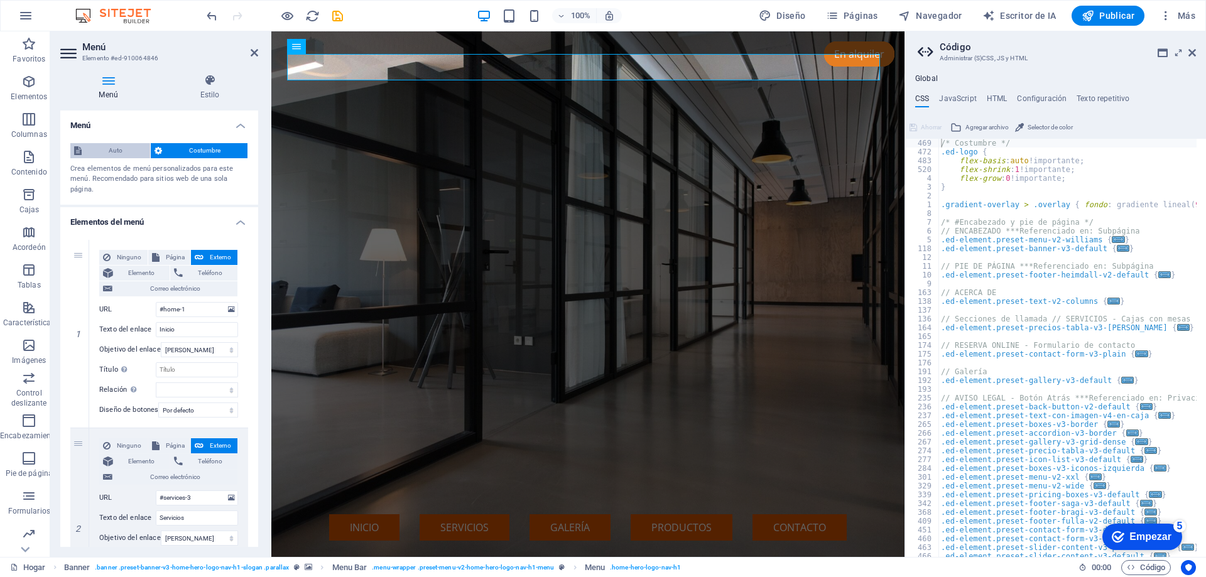
click at [127, 154] on span "Auto" at bounding box center [115, 150] width 61 height 15
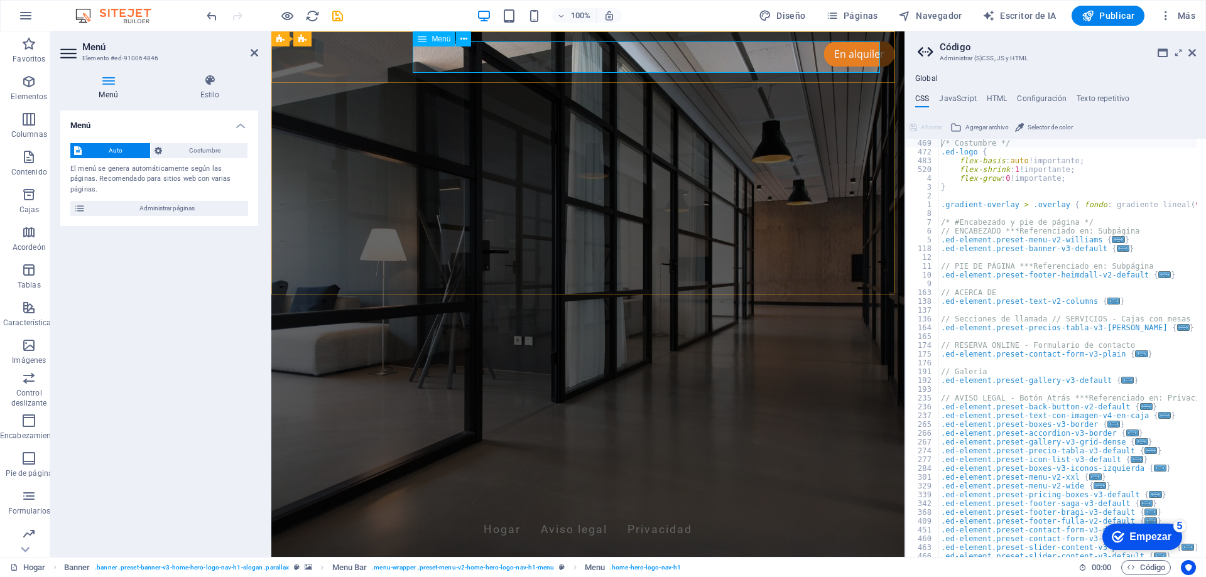
click at [481, 514] on nav "Hogar Aviso legal Privacidad" at bounding box center [587, 529] width 593 height 31
click at [481, 492] on div "tienda.jambelectronics.com Hogar Aviso legal Privacidad" at bounding box center [587, 523] width 633 height 63
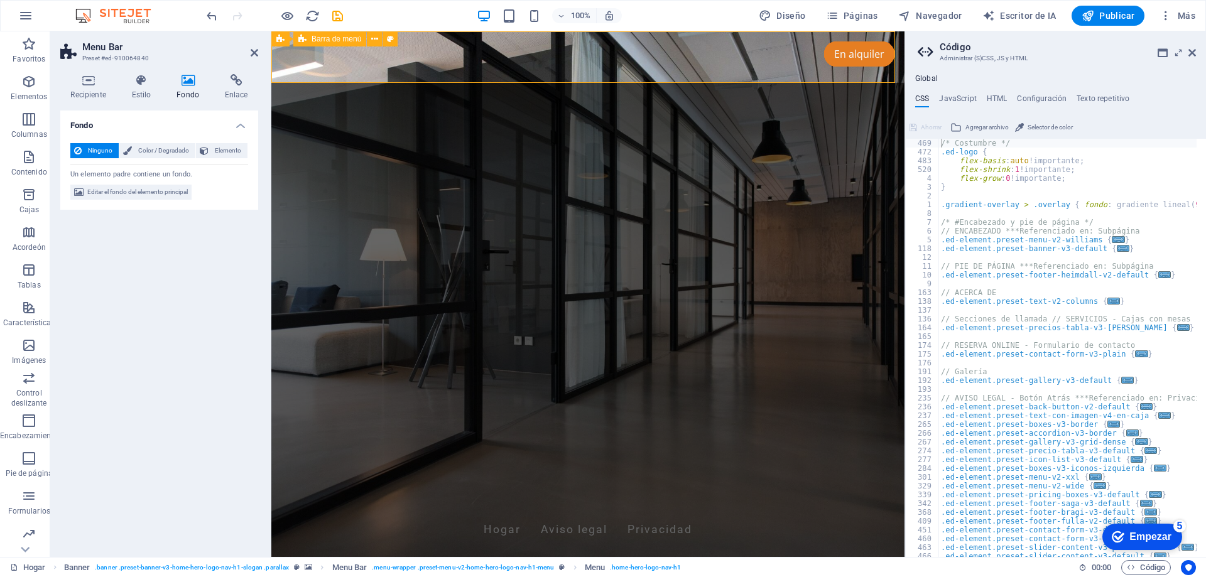
click at [481, 492] on div "tienda.jambelectronics.com Hogar Aviso legal Privacidad" at bounding box center [587, 523] width 633 height 63
click at [555, 514] on nav "Hogar Aviso legal Privacidad" at bounding box center [587, 529] width 593 height 31
click at [510, 514] on nav "Hogar Aviso legal Privacidad" at bounding box center [587, 529] width 593 height 31
